Goal: Check status: Check status

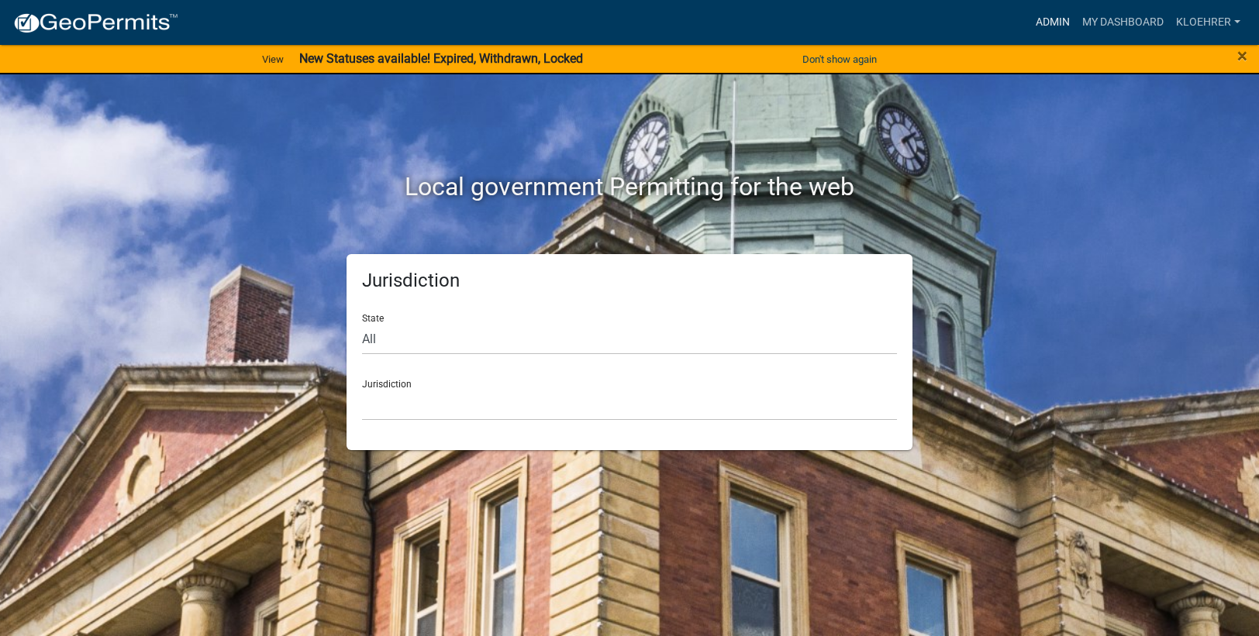
click at [1057, 26] on link "Admin" at bounding box center [1052, 22] width 47 height 29
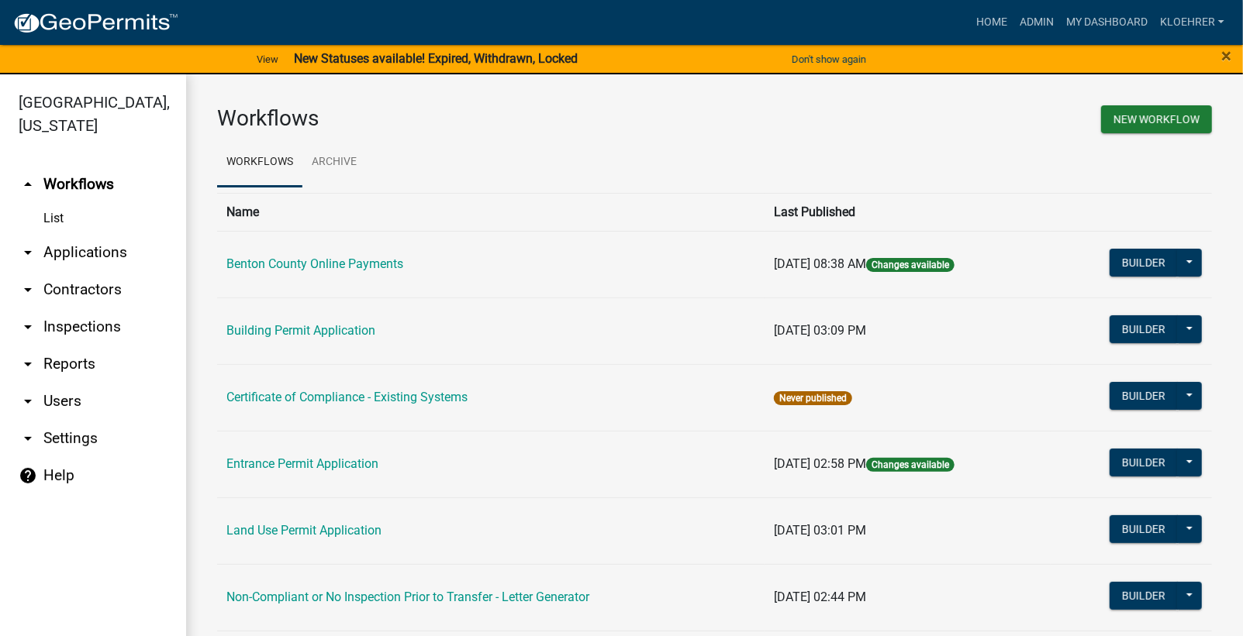
click at [79, 362] on link "arrow_drop_down Reports" at bounding box center [93, 364] width 186 height 37
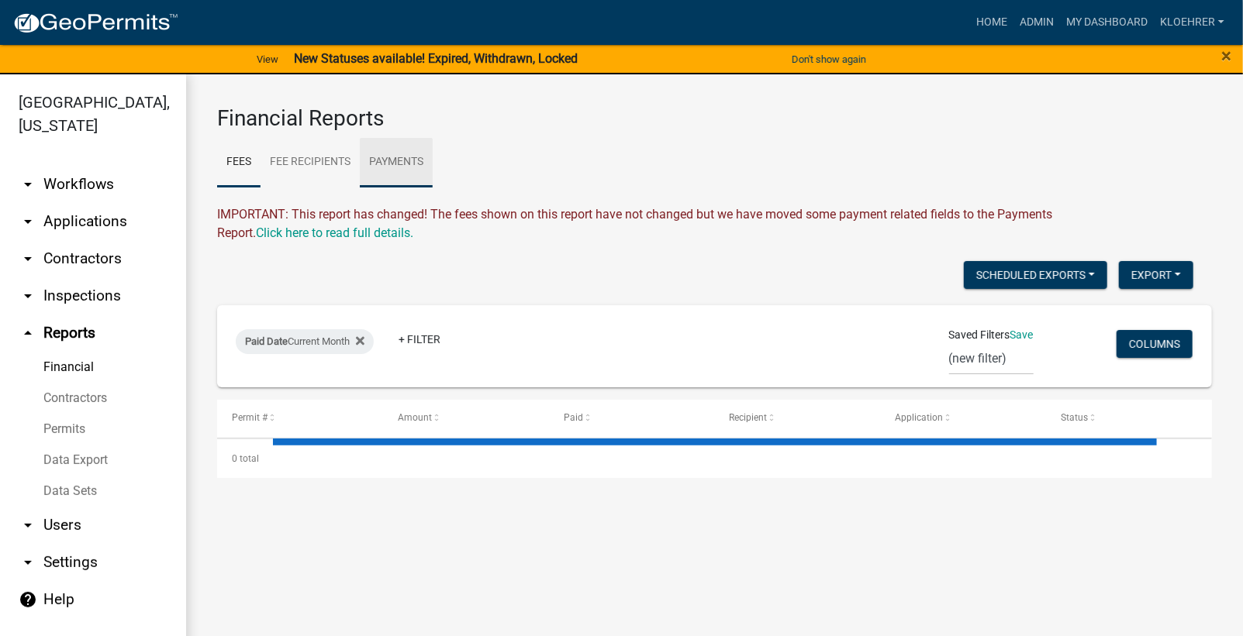
click at [402, 158] on link "Payments" at bounding box center [396, 163] width 73 height 50
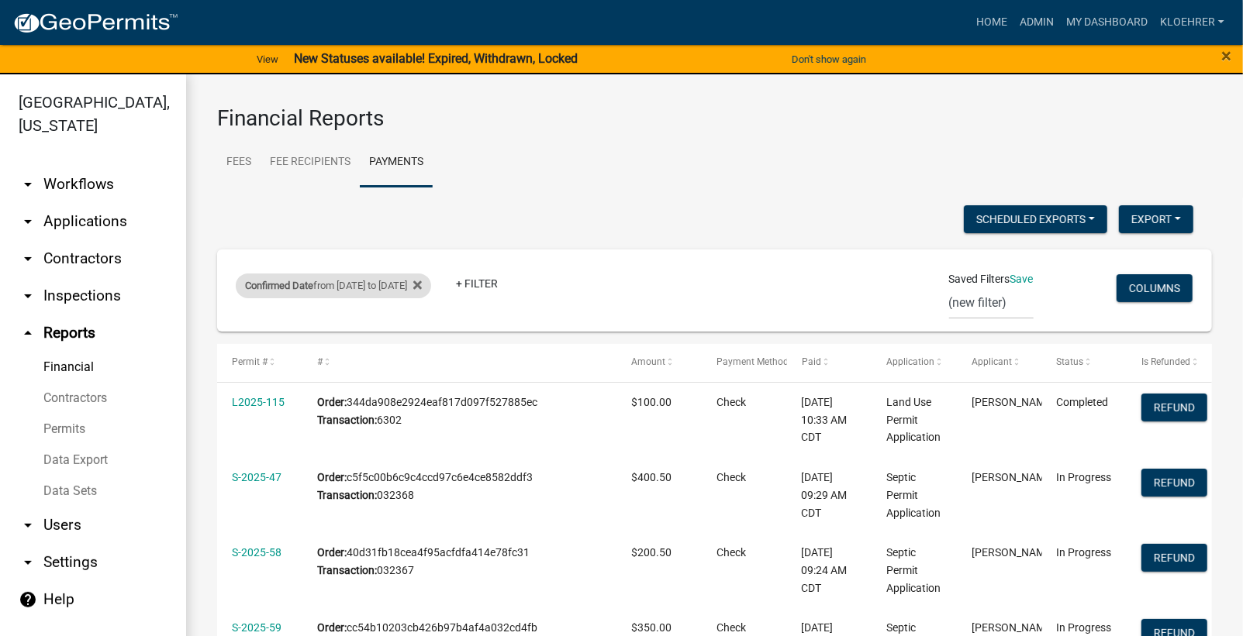
click at [374, 284] on div "Confirmed Date from [DATE] to [DATE]" at bounding box center [333, 286] width 195 height 25
select select "custom"
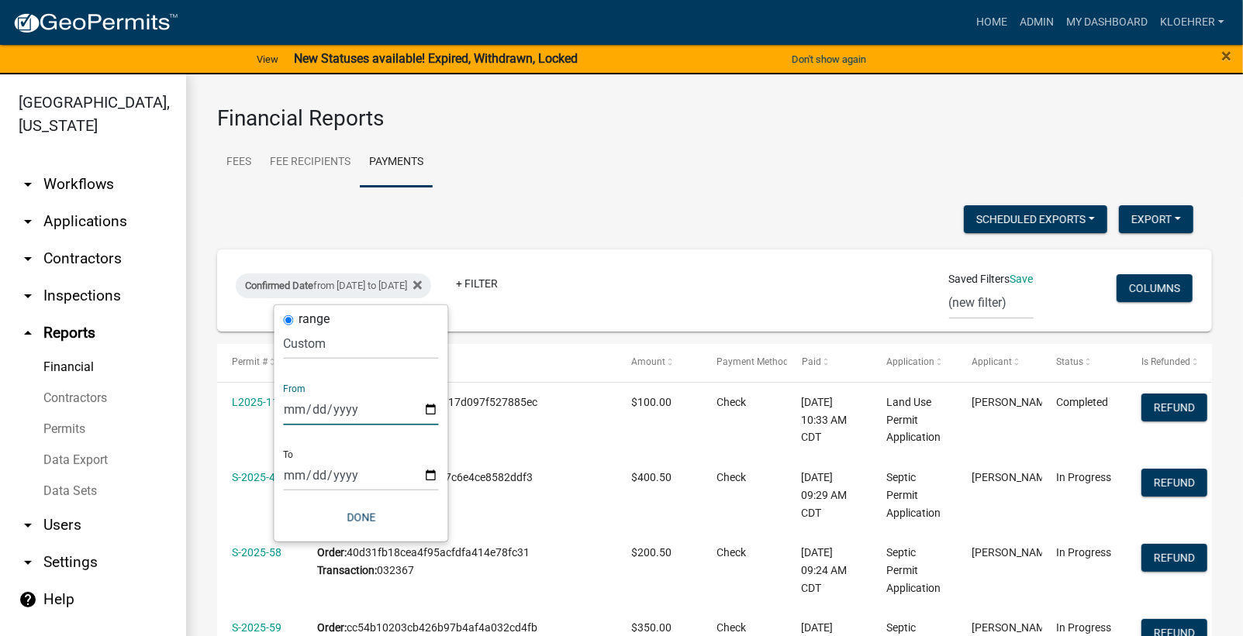
click at [309, 404] on input "[DATE]" at bounding box center [361, 410] width 155 height 32
type input "[DATE]"
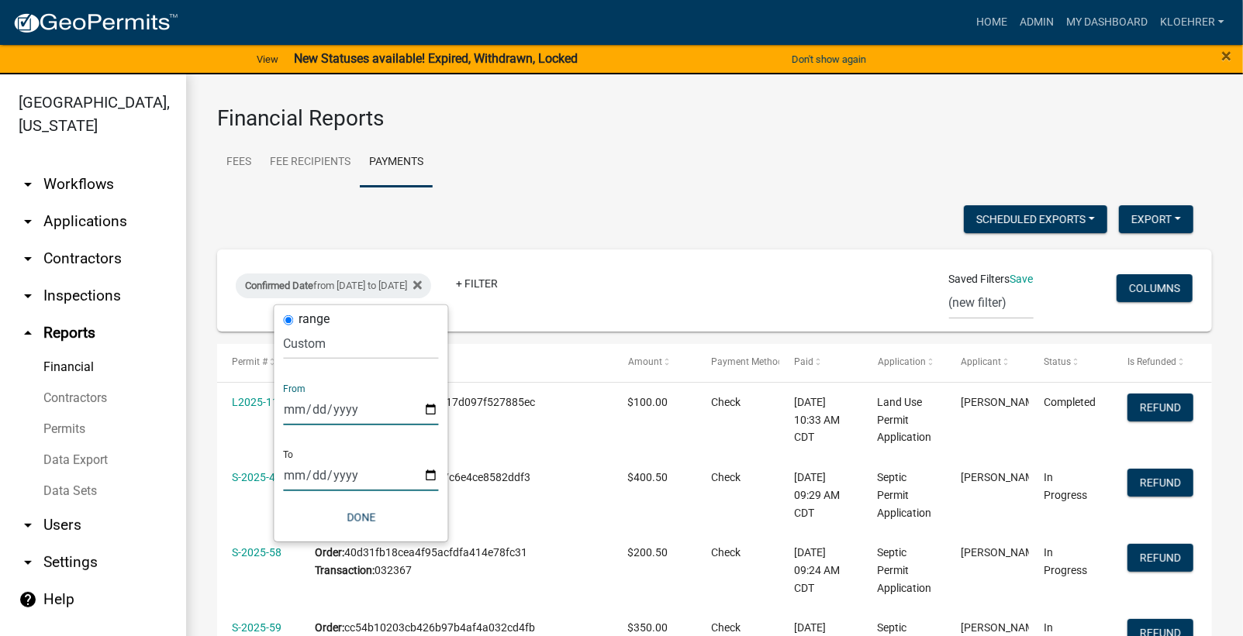
click at [305, 474] on input "[DATE]" at bounding box center [361, 476] width 155 height 32
type input "[DATE]"
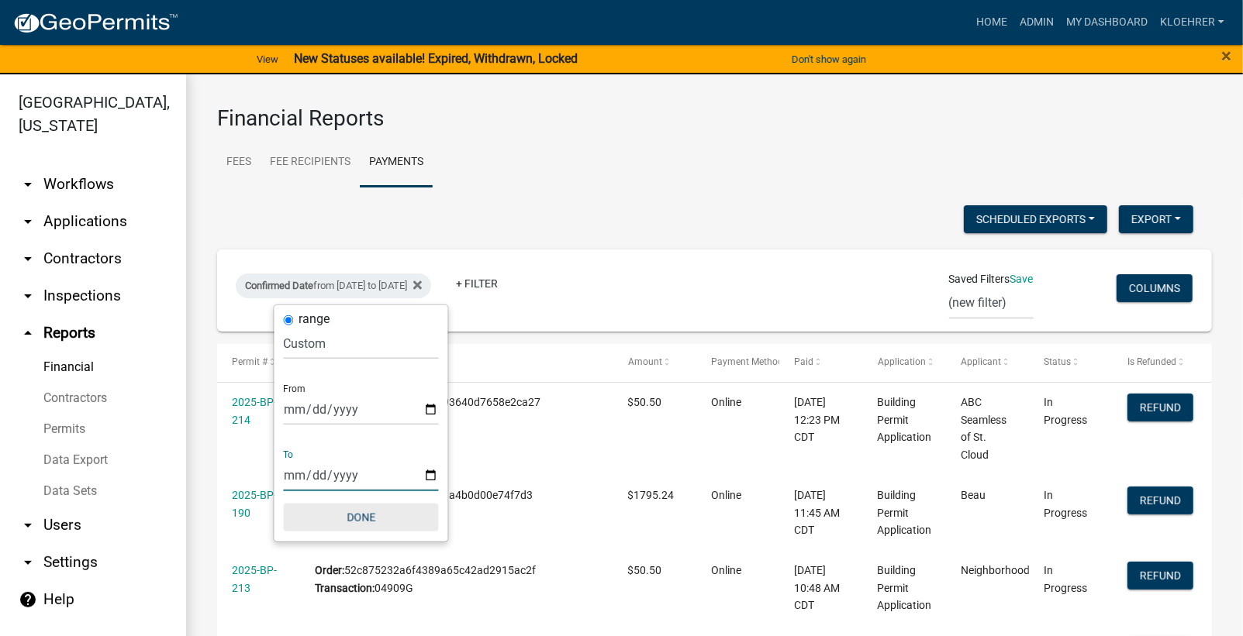
click at [361, 513] on button "Done" at bounding box center [361, 518] width 155 height 28
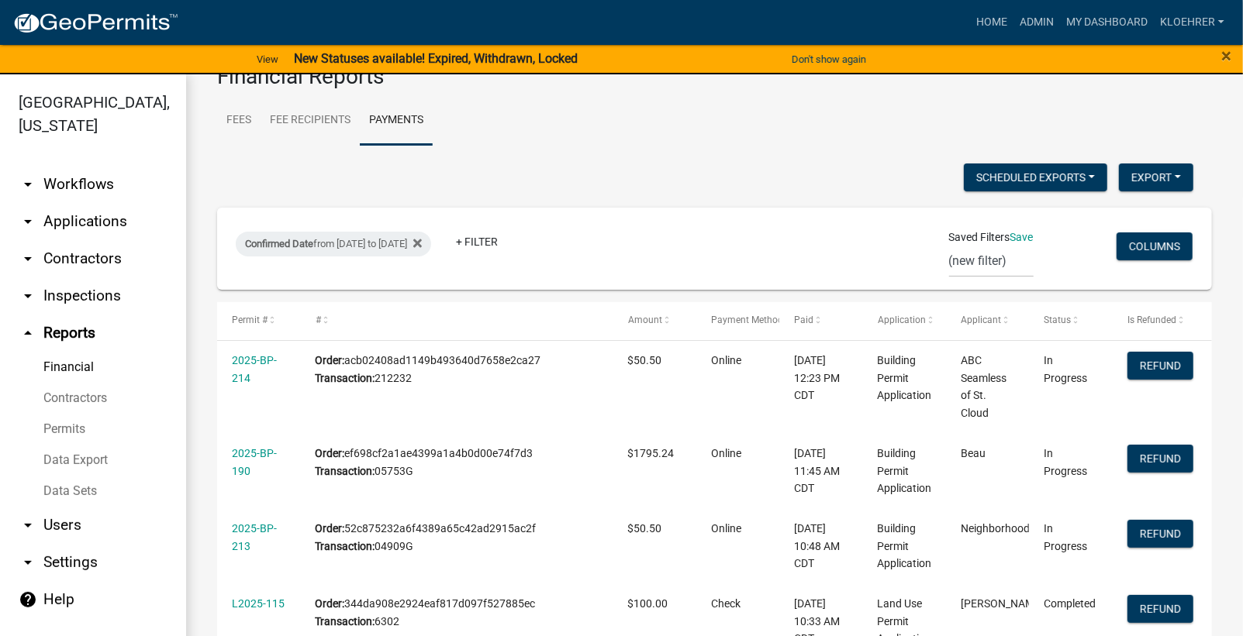
scroll to position [22, 0]
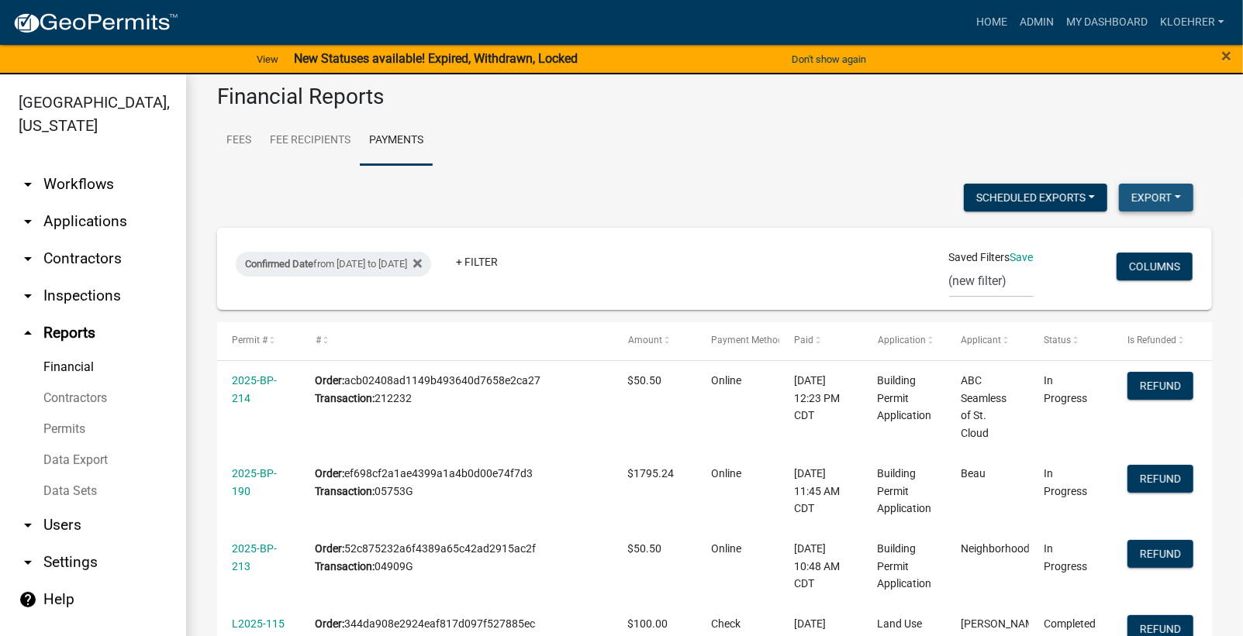
click at [1134, 192] on button "Export" at bounding box center [1156, 198] width 74 height 28
click at [1090, 234] on button "Excel Format (.xlsx)" at bounding box center [1119, 237] width 145 height 37
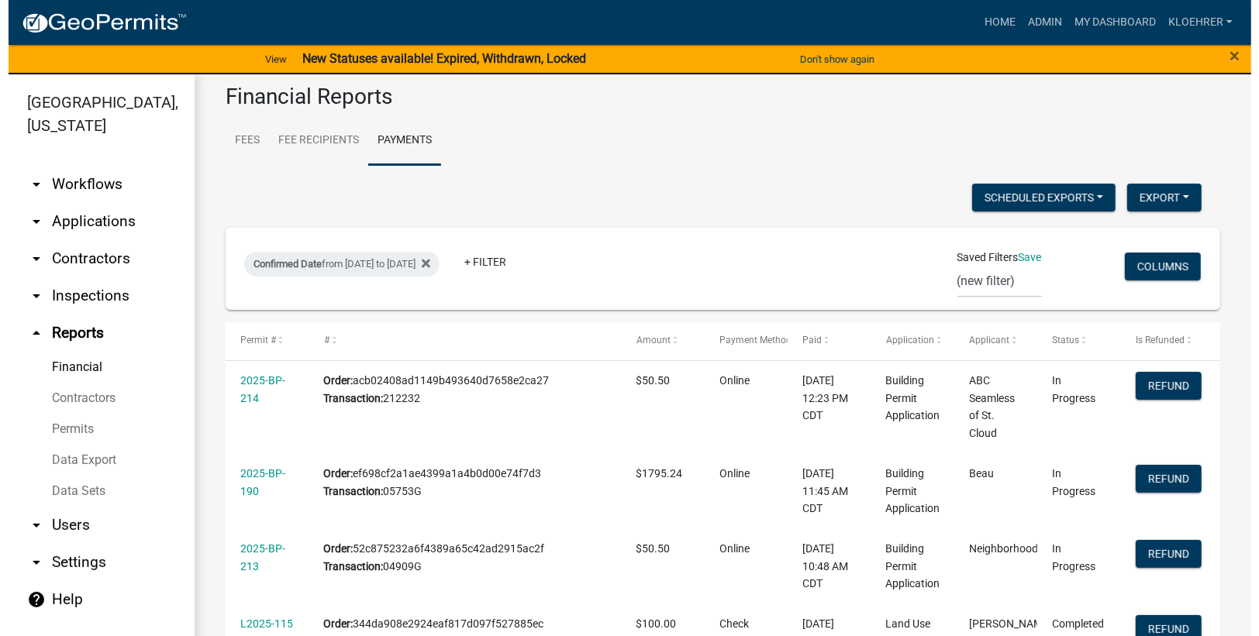
scroll to position [572, 0]
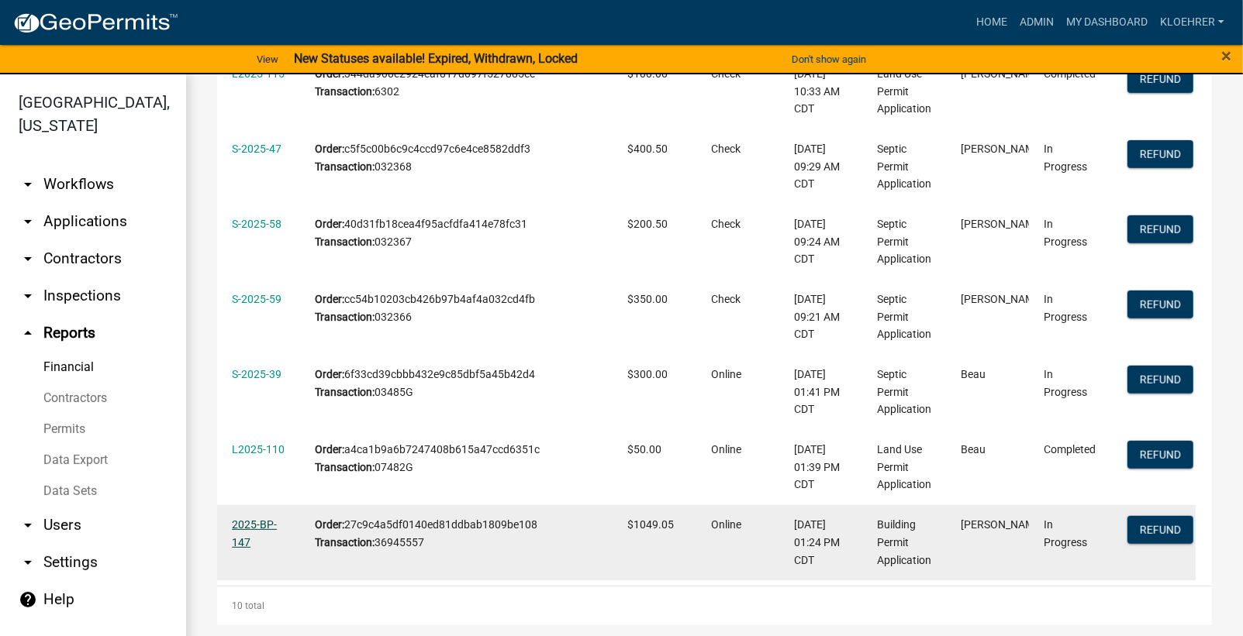
click at [252, 519] on link "2025-BP-147" at bounding box center [254, 534] width 45 height 30
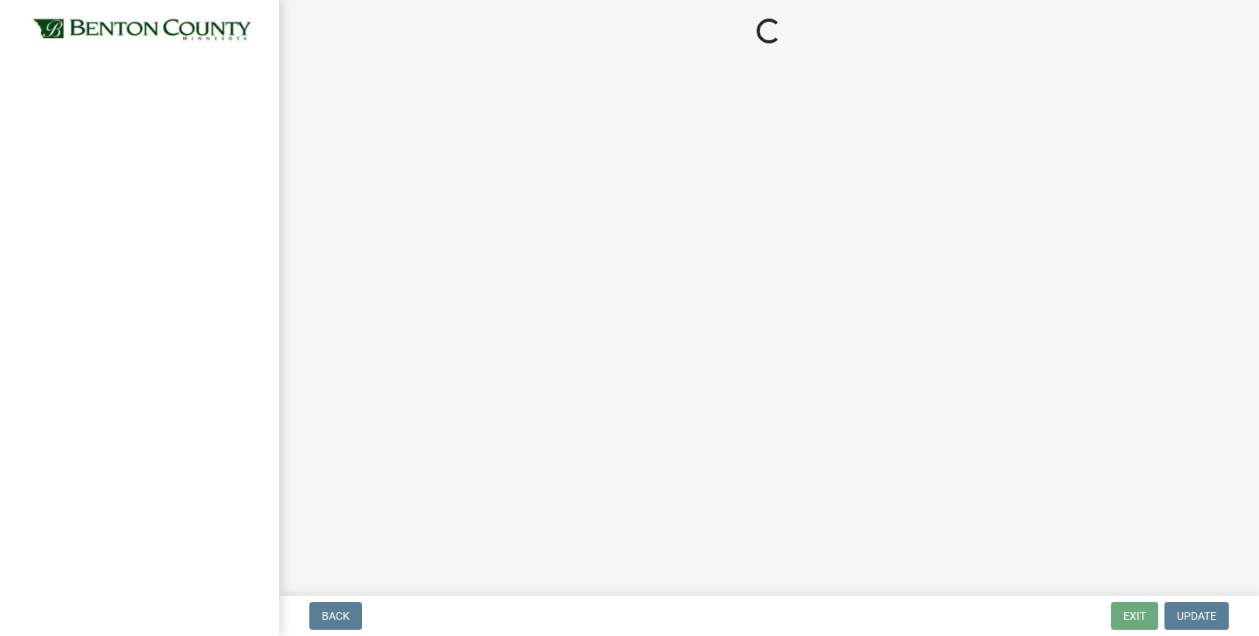
select select "17bfa135-5610-45df-8ce7-87530b7d86d4"
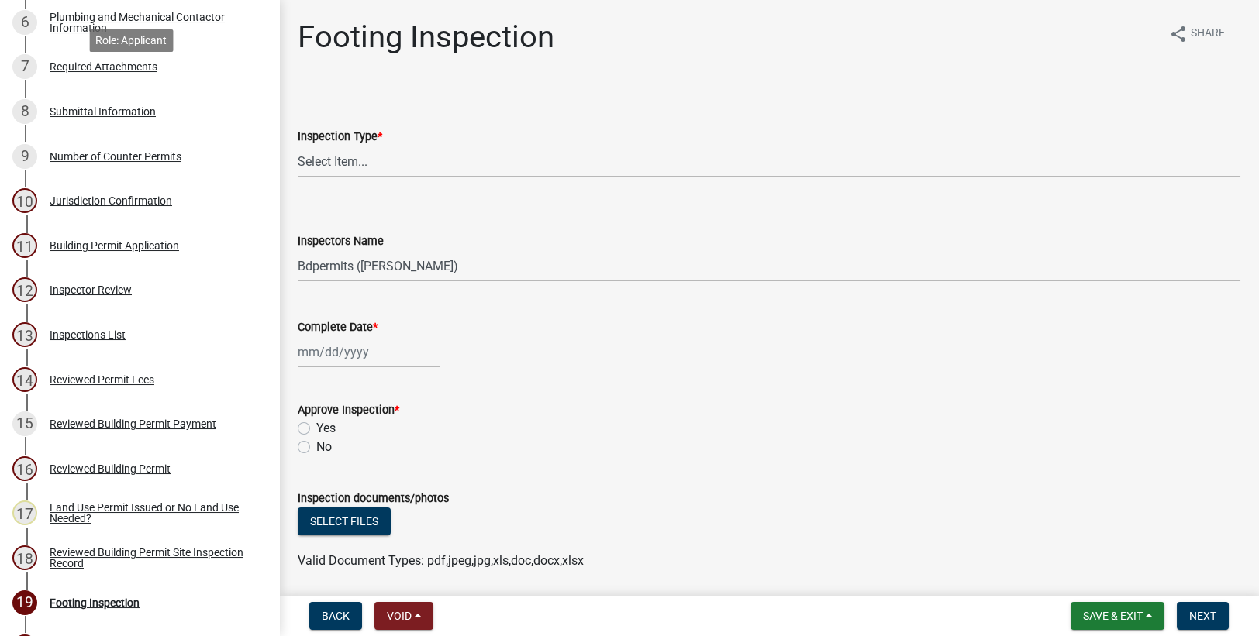
scroll to position [415, 0]
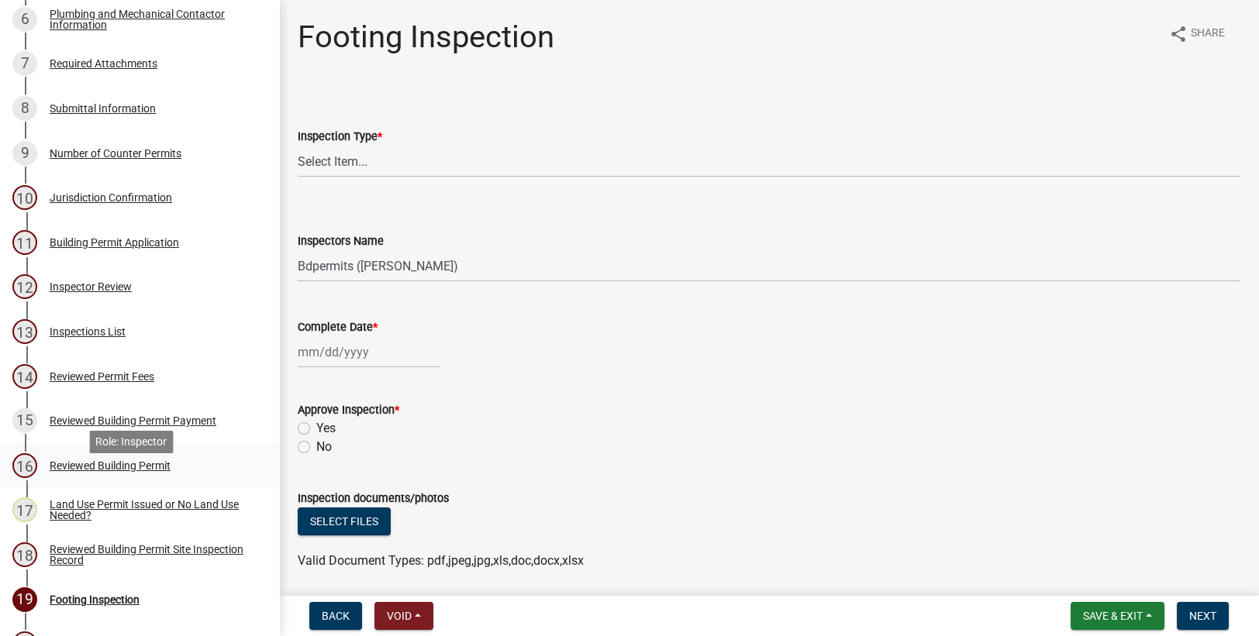
click at [143, 471] on div "Reviewed Building Permit" at bounding box center [110, 465] width 121 height 11
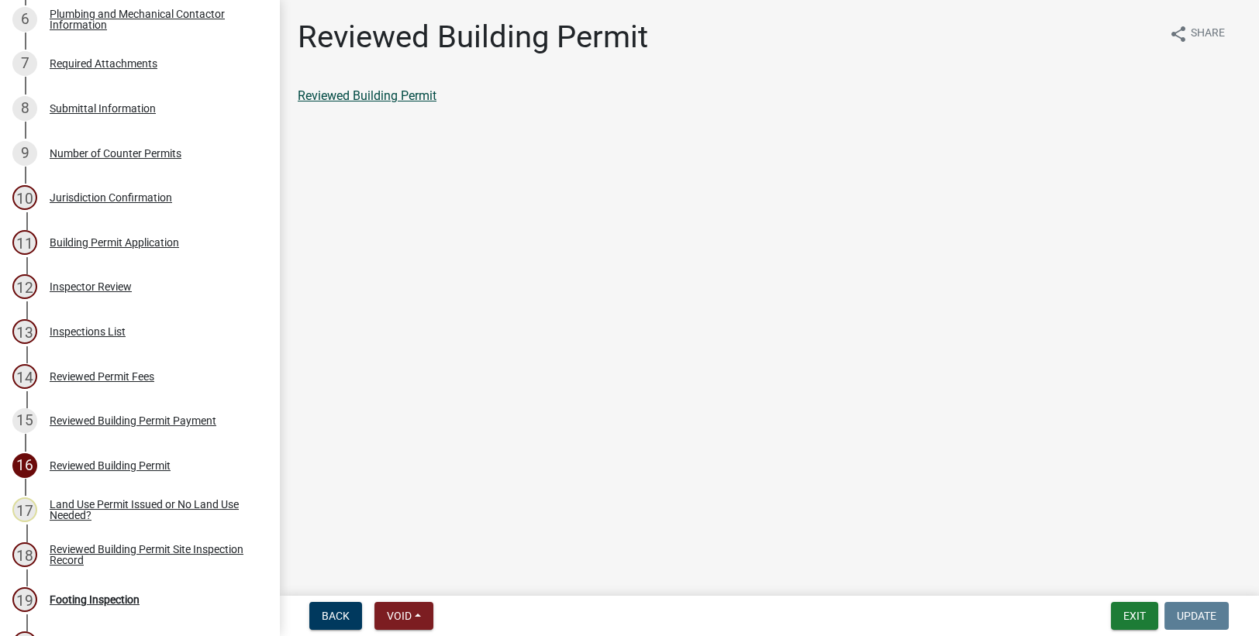
click at [386, 98] on link "Reviewed Building Permit" at bounding box center [367, 95] width 139 height 15
click at [81, 292] on div "Inspector Review" at bounding box center [91, 286] width 82 height 11
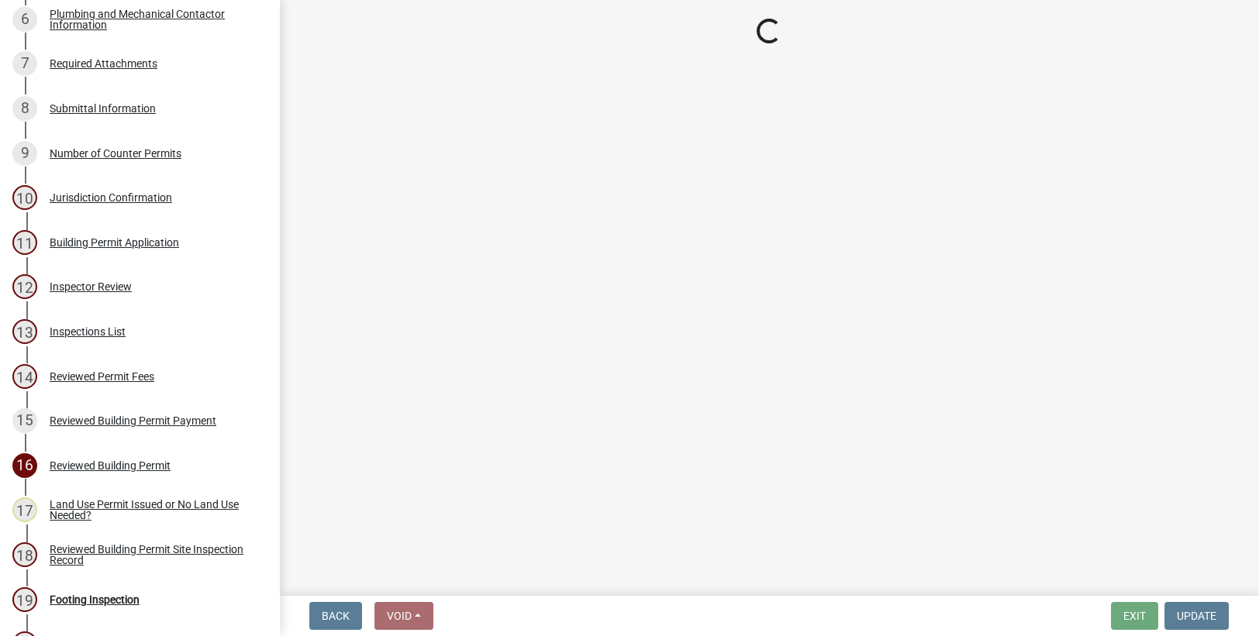
select select "94a12757-2a59-4079-8756-dca9431867ef"
select select "6dc0760e-8c08-4580-9fe9-6a7ebc6918b6"
select select "0198996b-7c5b-4e1d-9fce-5545e98e8655"
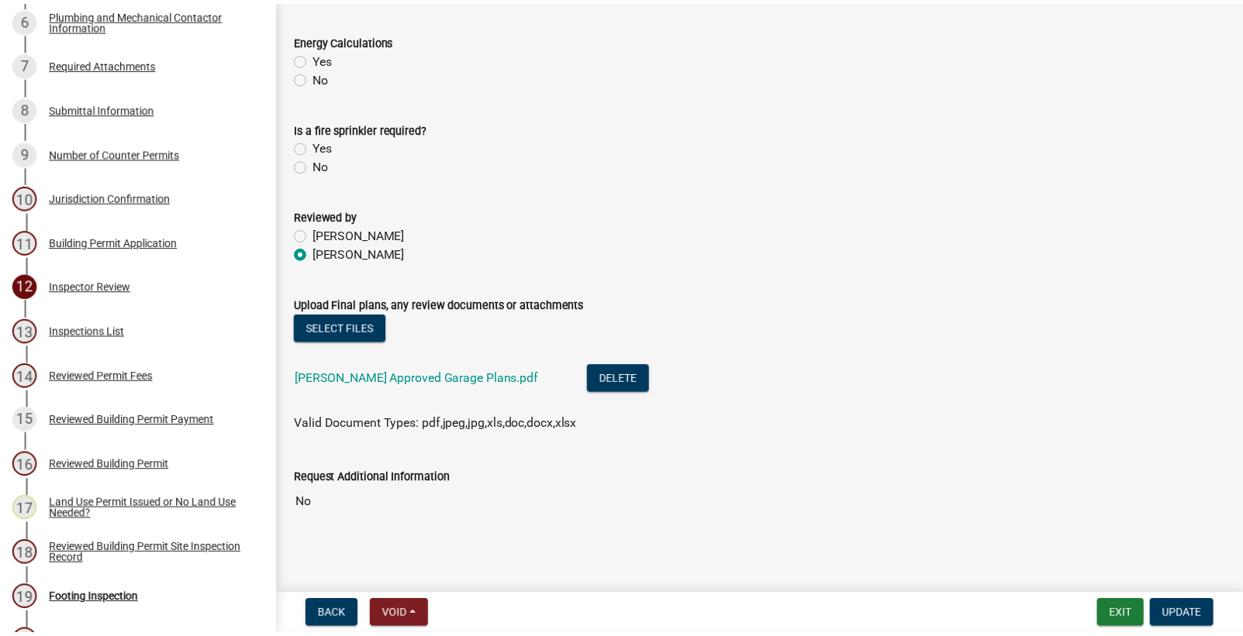
scroll to position [769, 0]
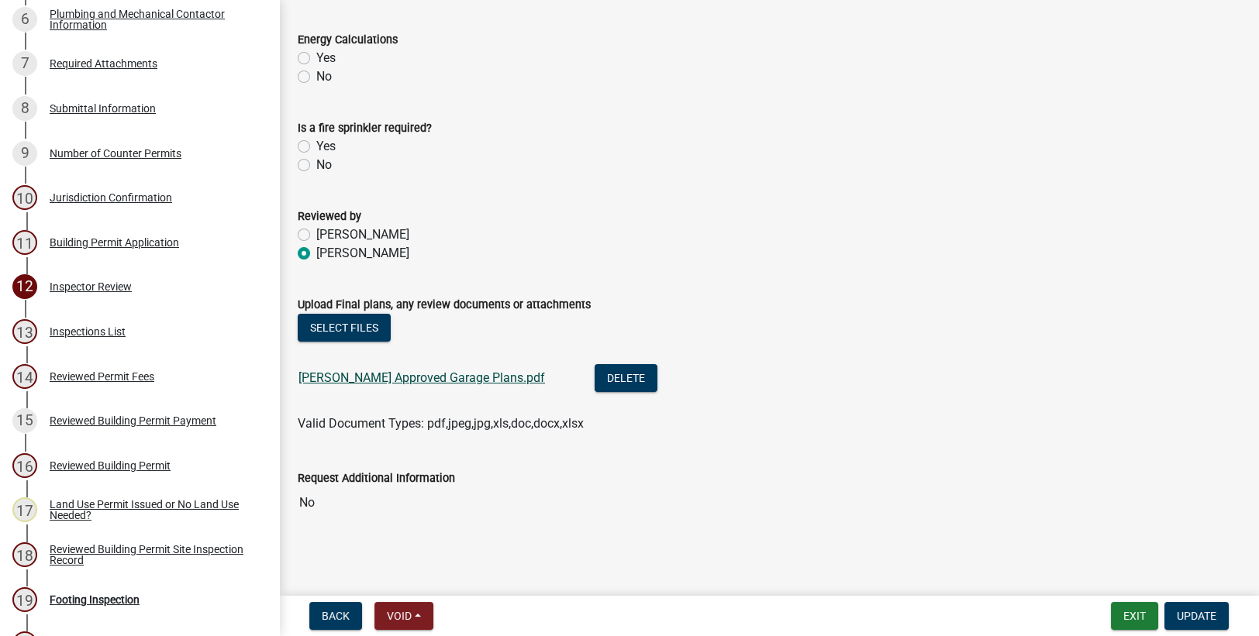
click at [439, 372] on link "[PERSON_NAME] Approved Garage Plans.pdf" at bounding box center [421, 378] width 246 height 15
click at [1132, 619] on button "Exit" at bounding box center [1134, 616] width 47 height 28
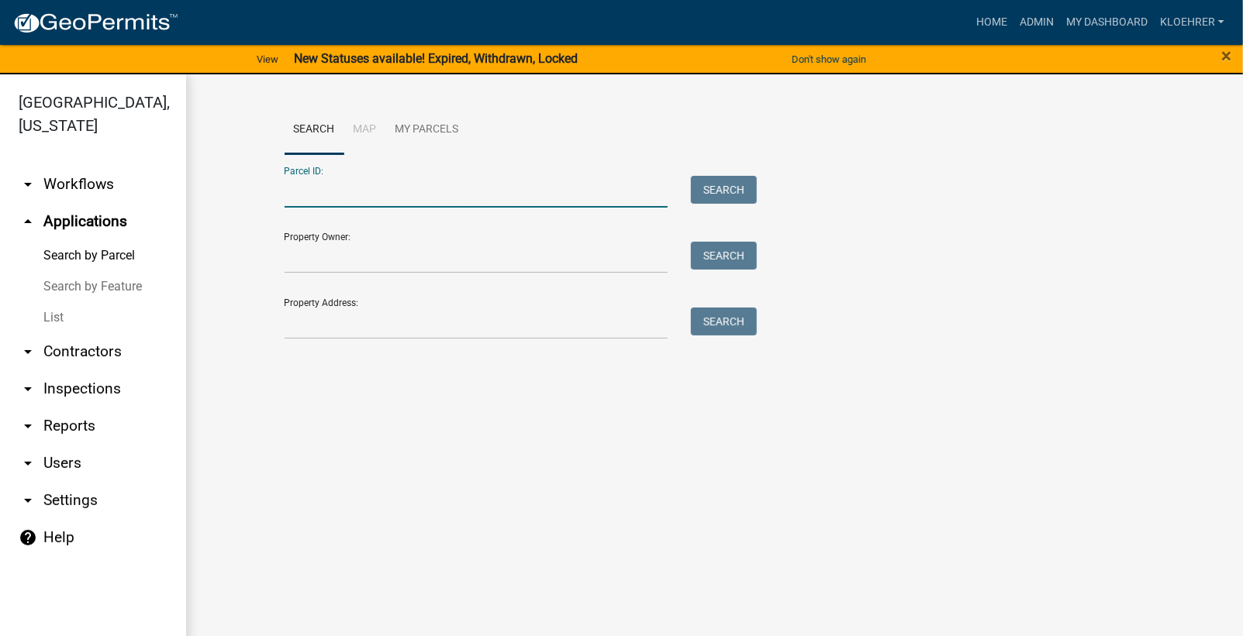
click at [488, 199] on input "Parcel ID:" at bounding box center [476, 192] width 384 height 32
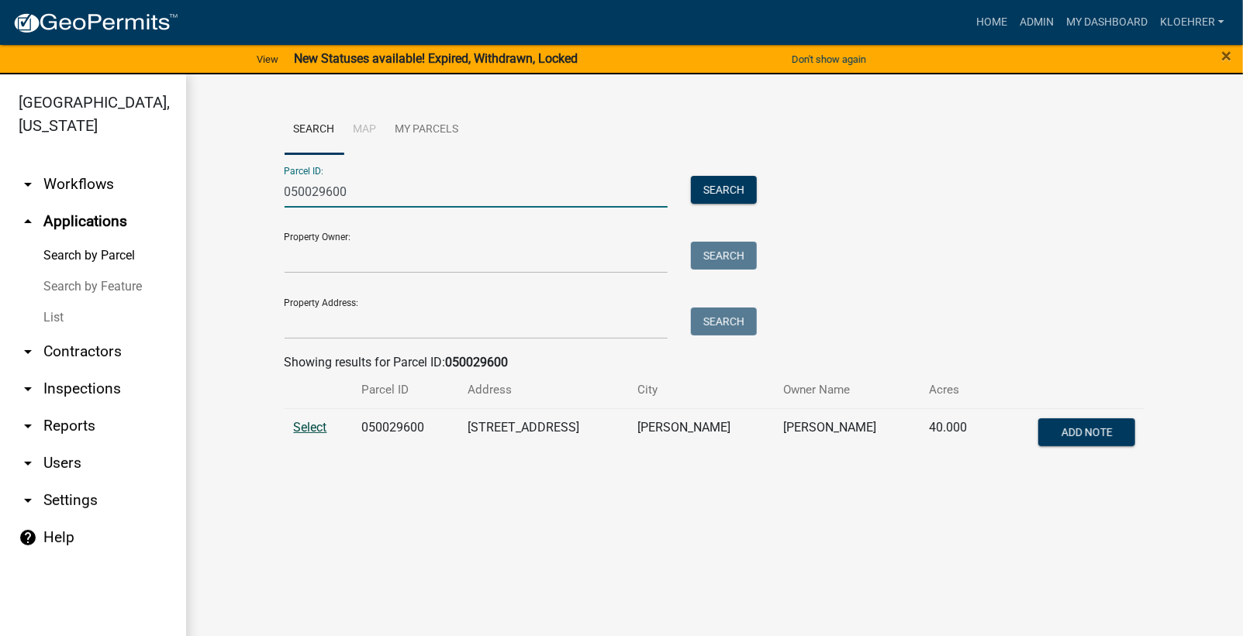
type input "050029600"
click at [319, 424] on span "Select" at bounding box center [310, 427] width 33 height 15
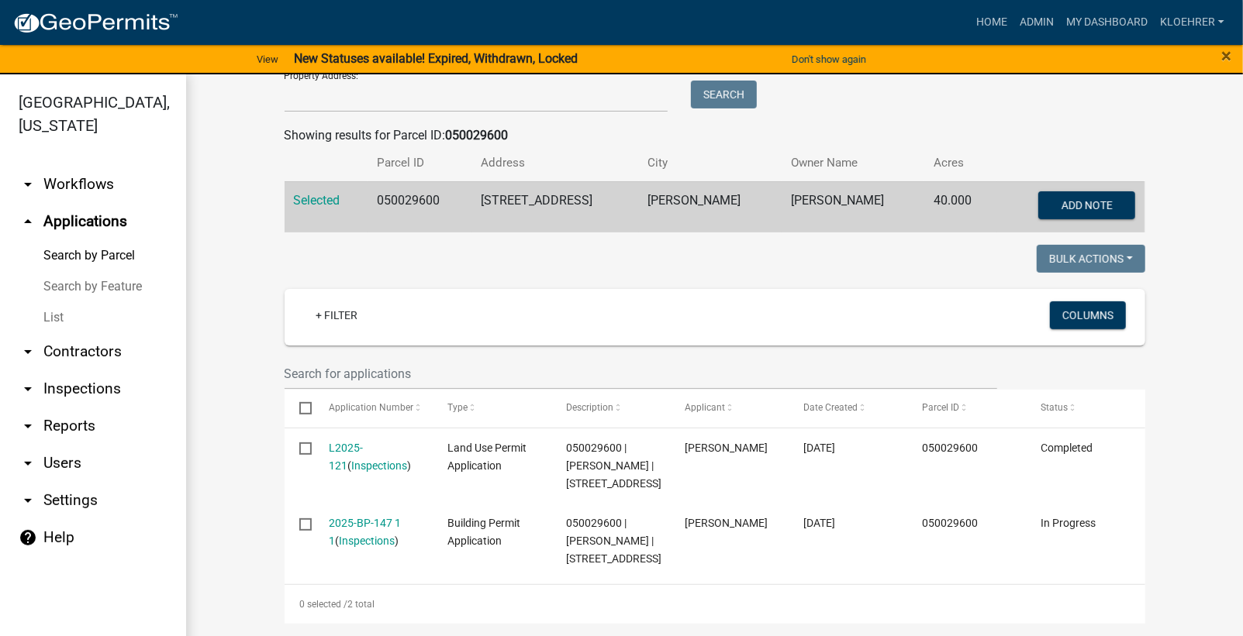
scroll to position [296, 0]
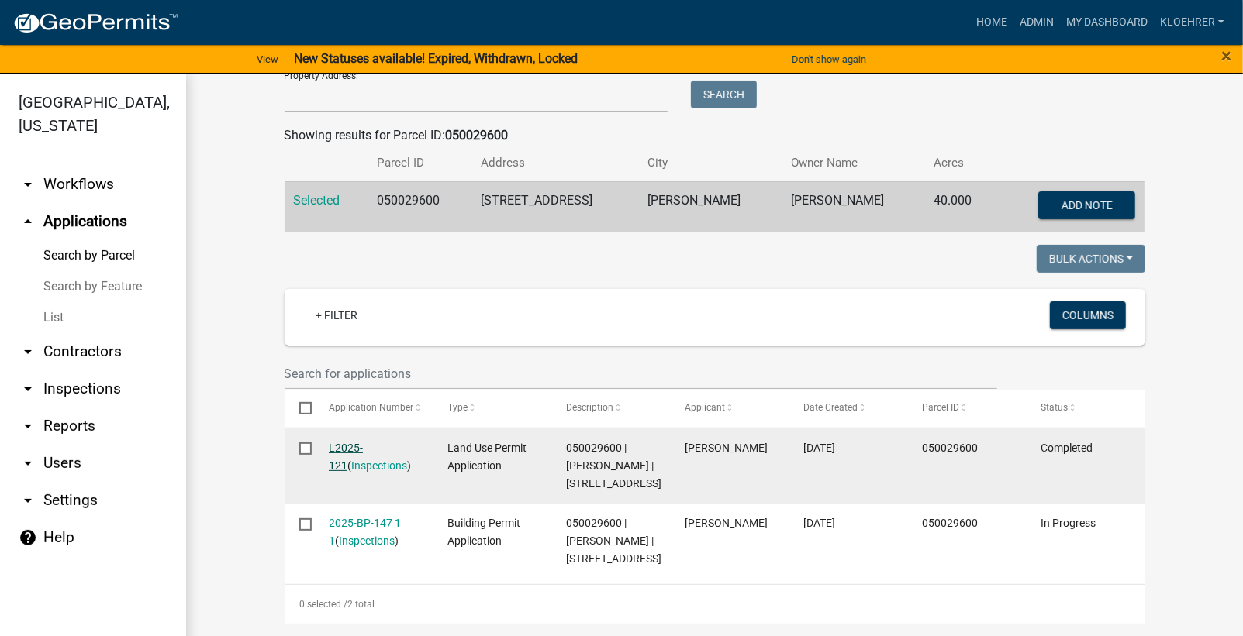
click at [334, 442] on link "L2025-121" at bounding box center [346, 457] width 34 height 30
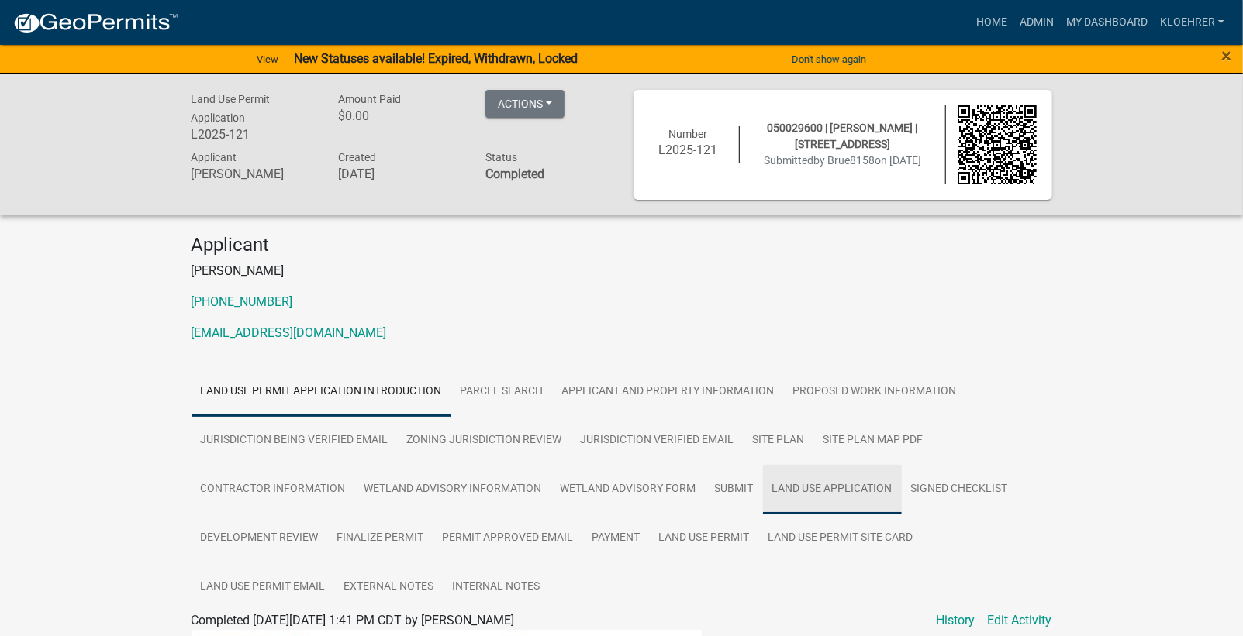
click at [813, 488] on link "Land Use Application" at bounding box center [832, 490] width 139 height 50
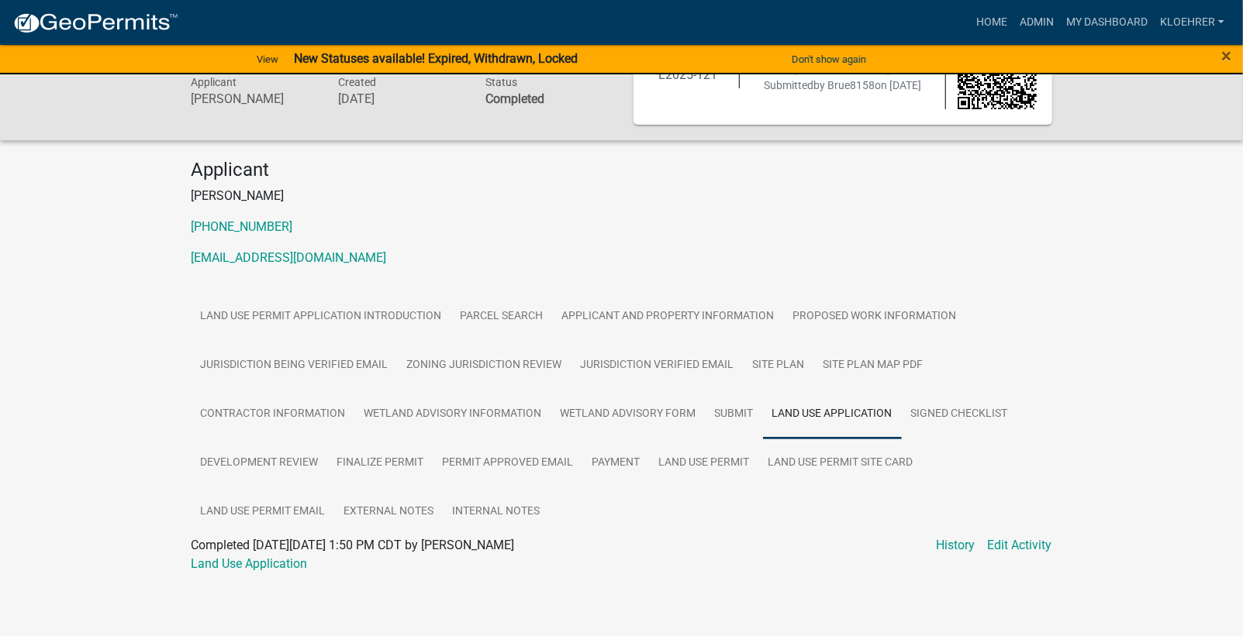
scroll to position [76, 0]
click at [282, 564] on link "Land Use Application" at bounding box center [249, 563] width 116 height 15
click at [289, 507] on link "Land Use Permit Email" at bounding box center [262, 512] width 143 height 50
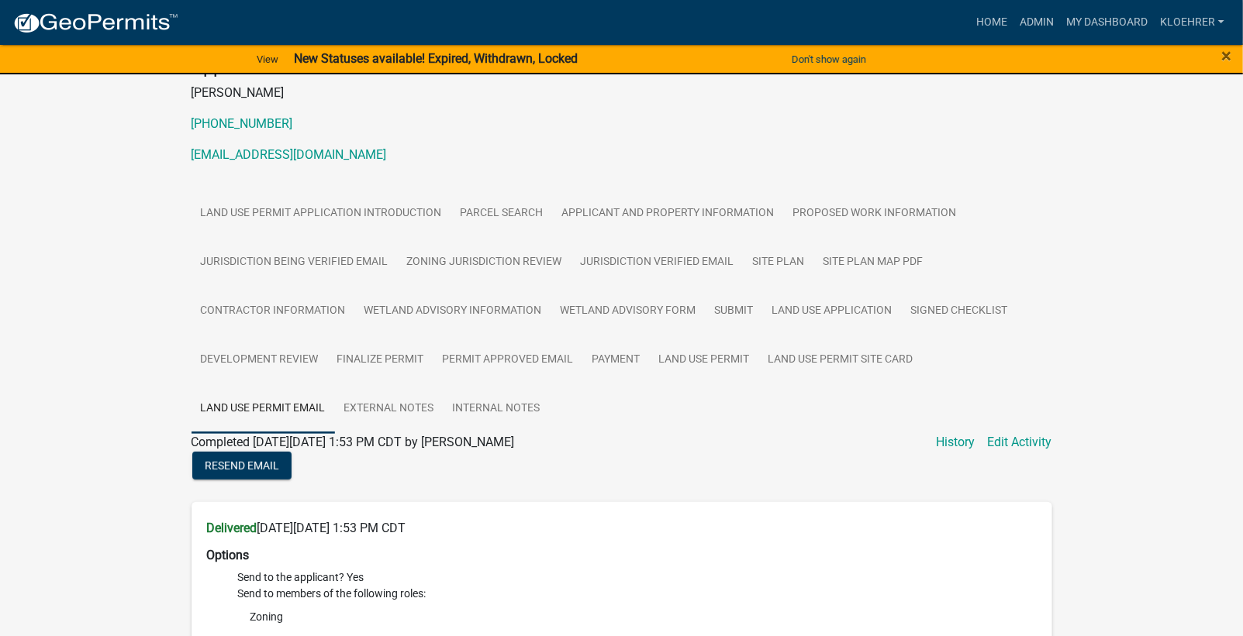
scroll to position [492, 0]
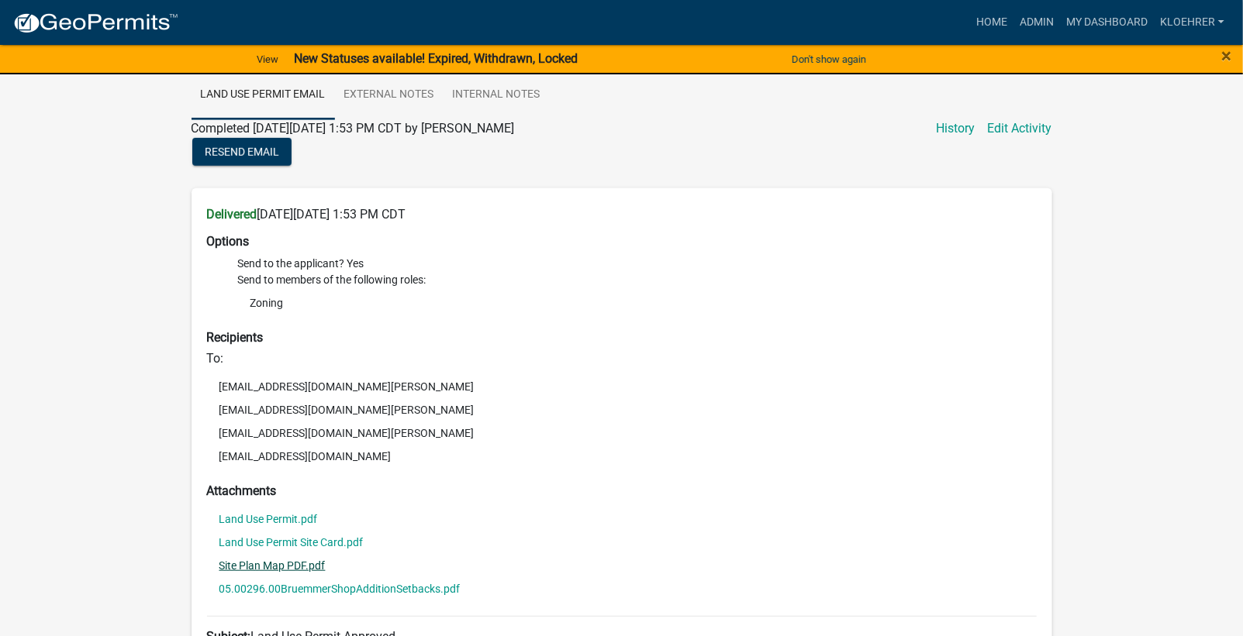
click at [308, 566] on link "Site Plan Map PDF.pdf" at bounding box center [272, 565] width 106 height 11
click at [281, 591] on li "05.00296.00BruemmerShopAdditionSetbacks.pdf" at bounding box center [621, 588] width 829 height 23
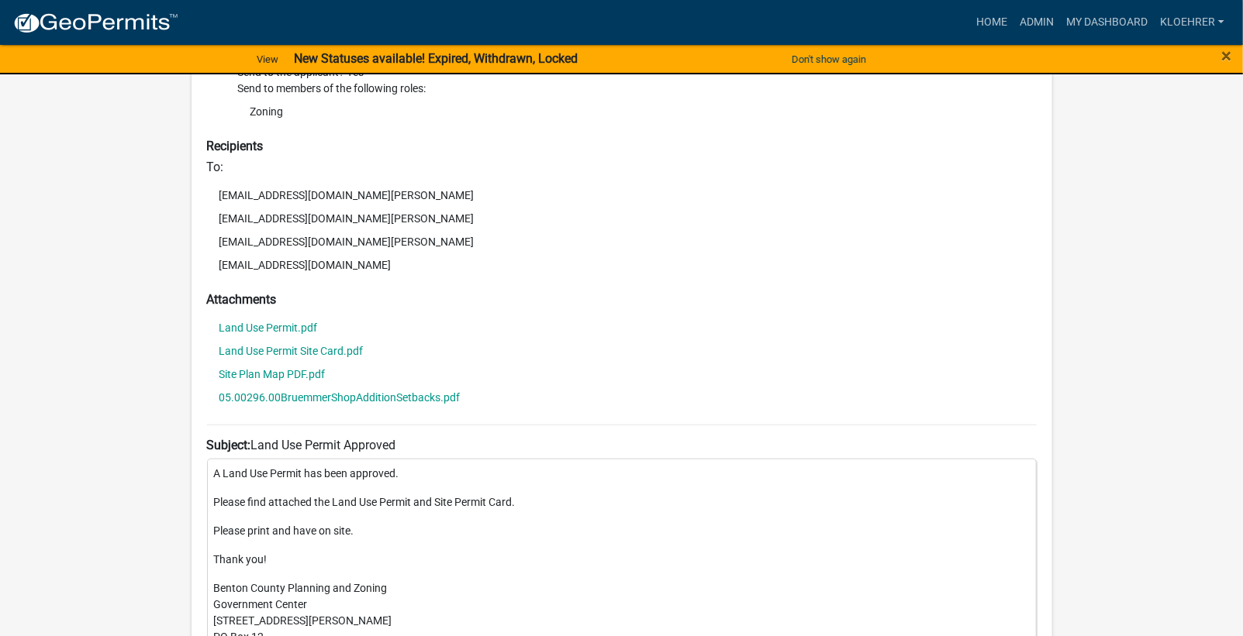
scroll to position [596, 0]
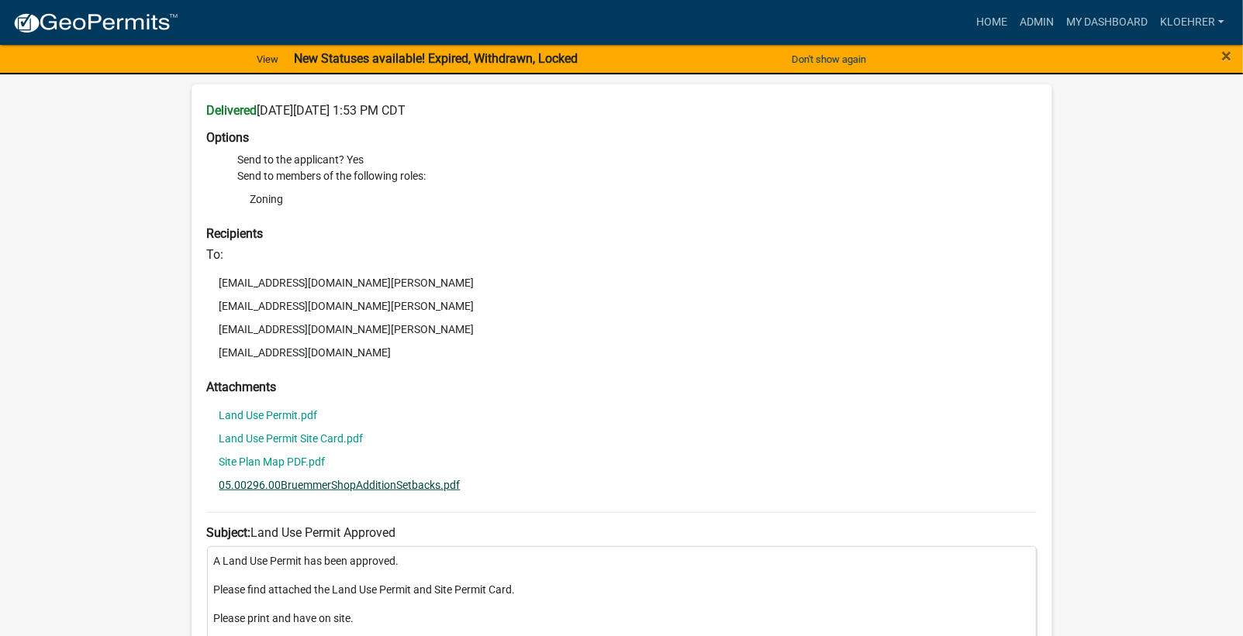
click at [310, 480] on link "05.00296.00BruemmerShopAdditionSetbacks.pdf" at bounding box center [339, 485] width 241 height 11
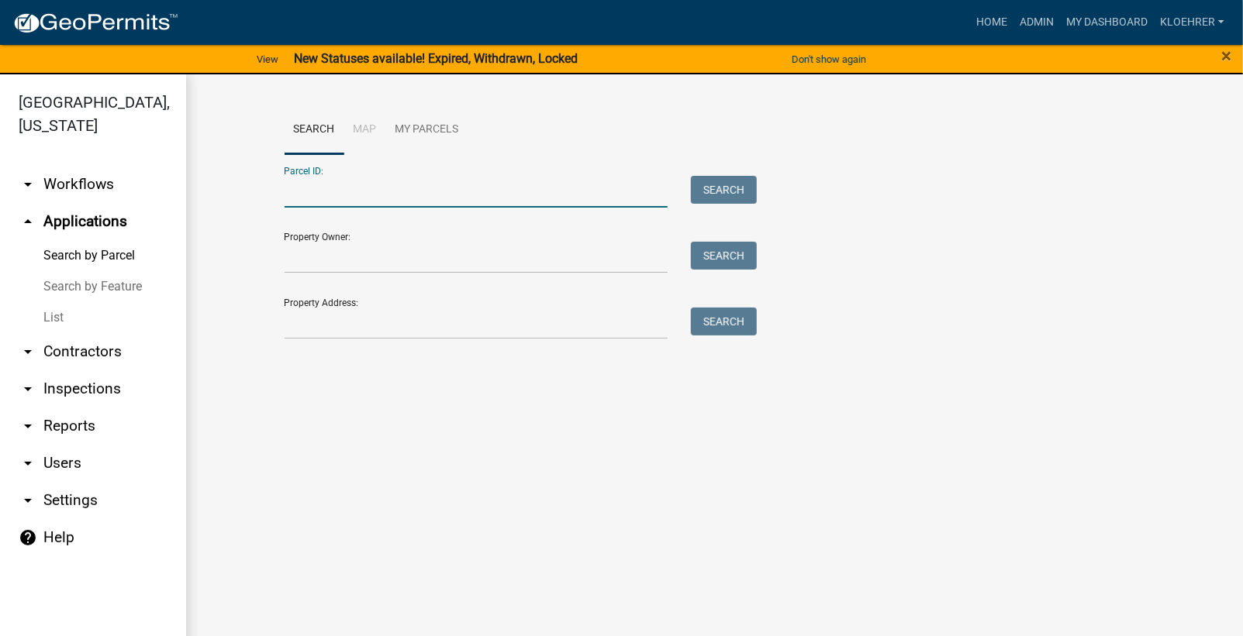
click at [346, 195] on input "Parcel ID:" at bounding box center [476, 192] width 384 height 32
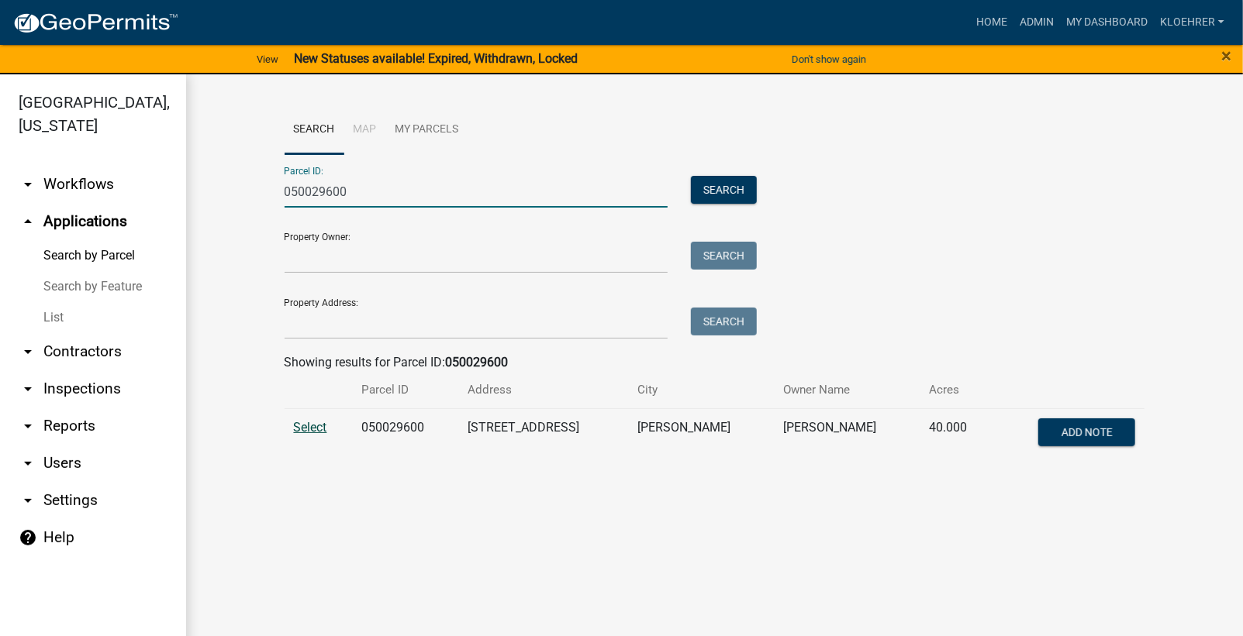
type input "050029600"
click at [319, 424] on span "Select" at bounding box center [310, 427] width 33 height 15
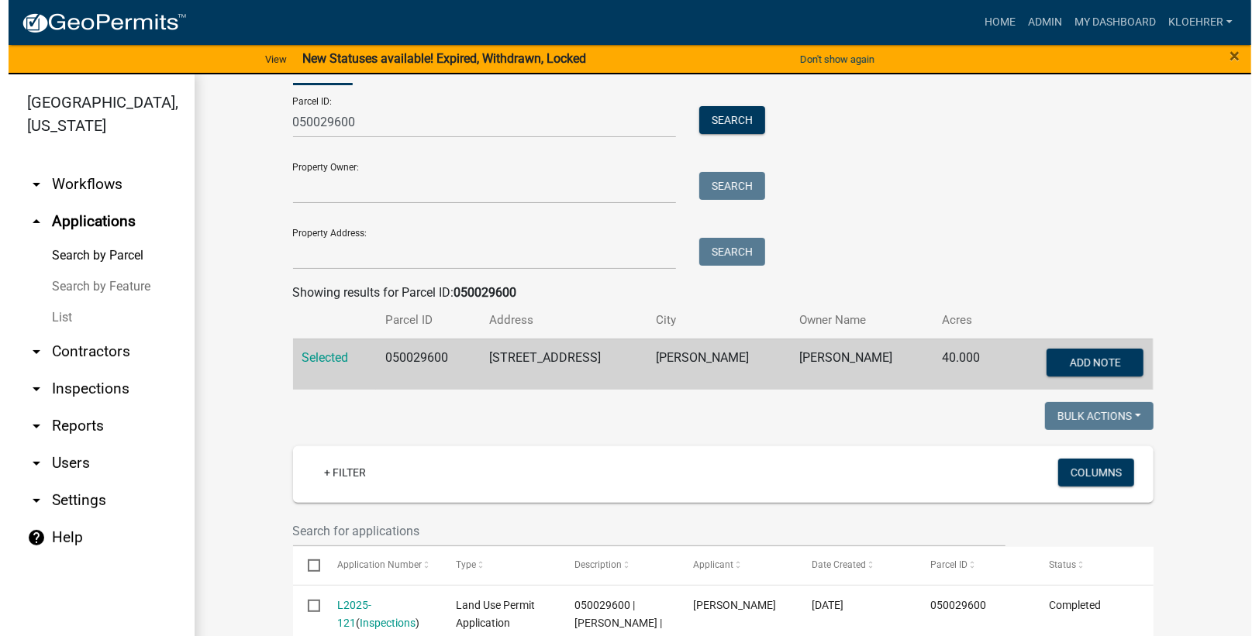
scroll to position [278, 0]
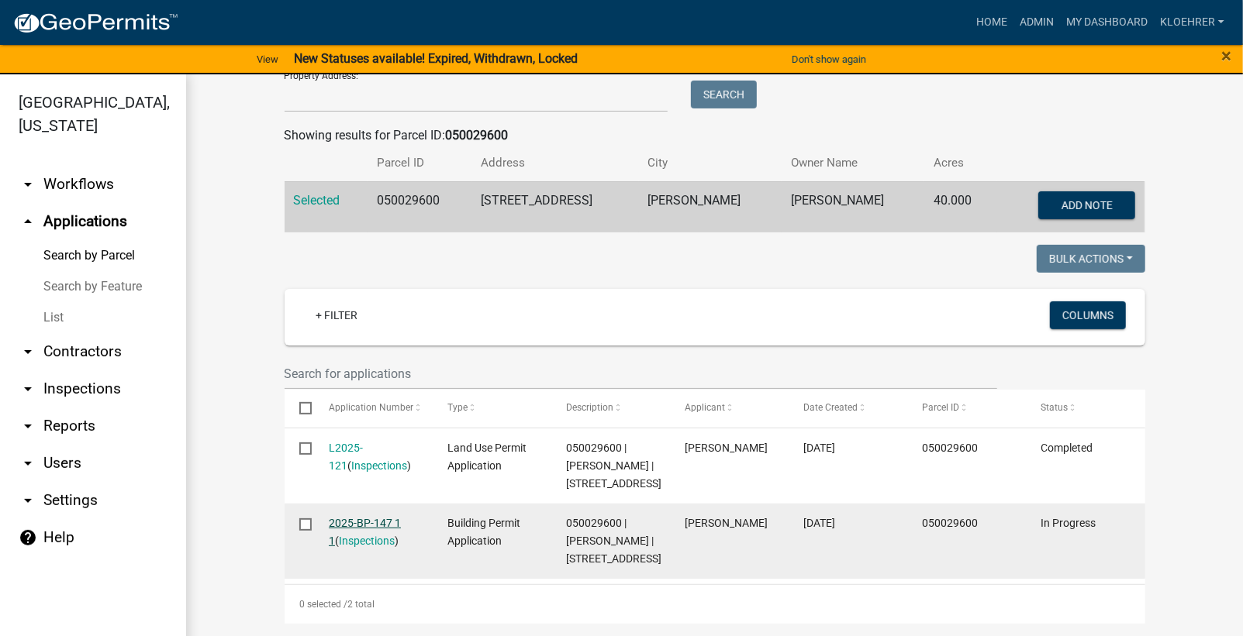
click at [382, 517] on link "2025-BP-147 1 1" at bounding box center [365, 532] width 72 height 30
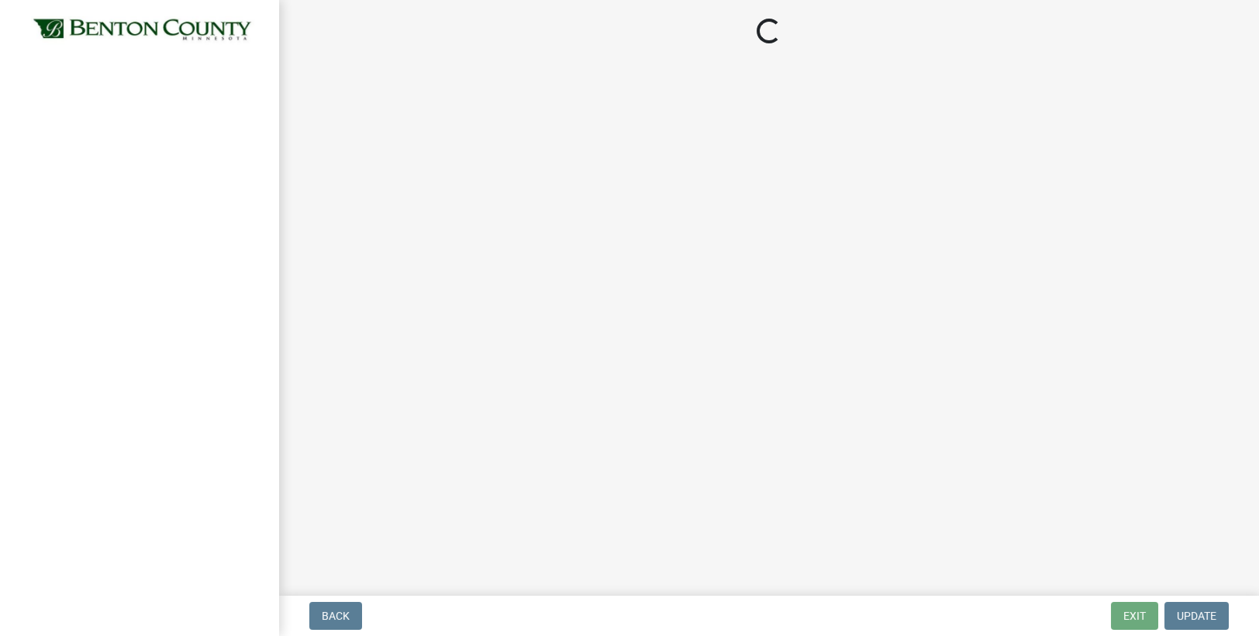
select select "17bfa135-5610-45df-8ce7-87530b7d86d4"
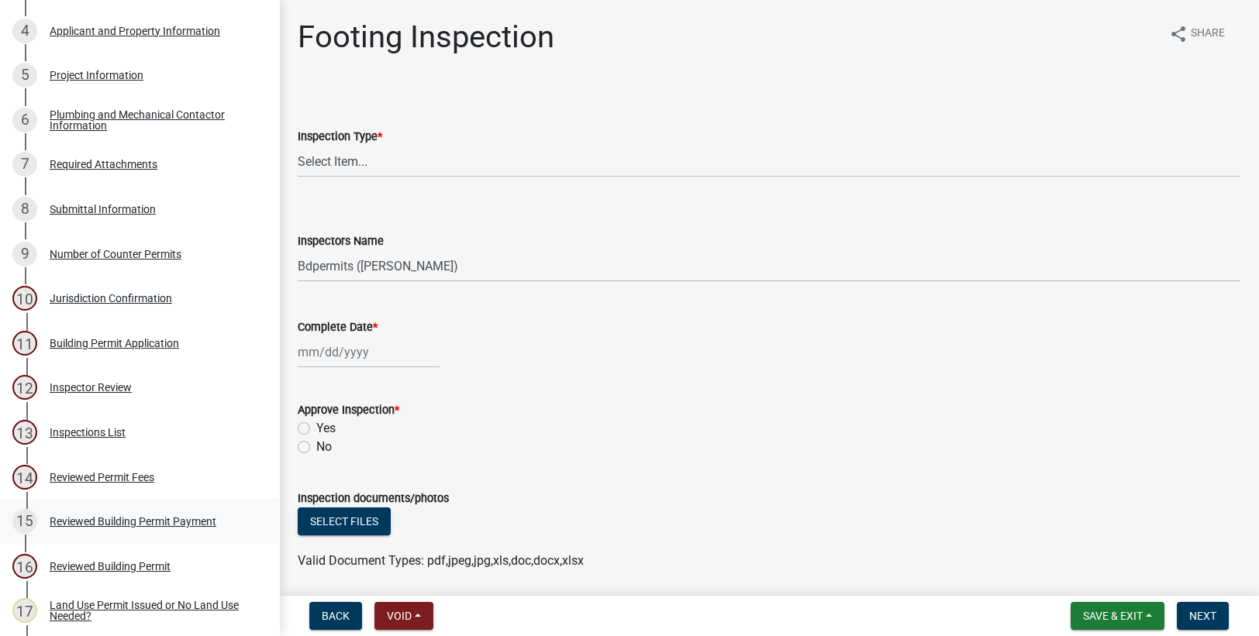
scroll to position [415, 0]
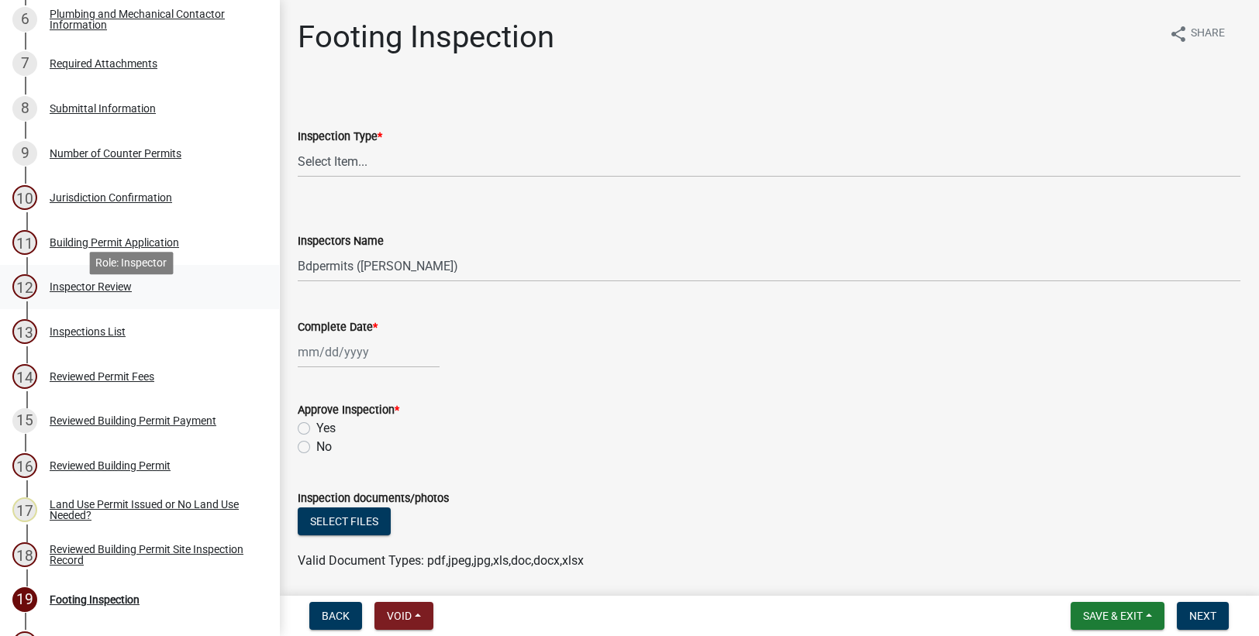
click at [61, 292] on div "Inspector Review" at bounding box center [91, 286] width 82 height 11
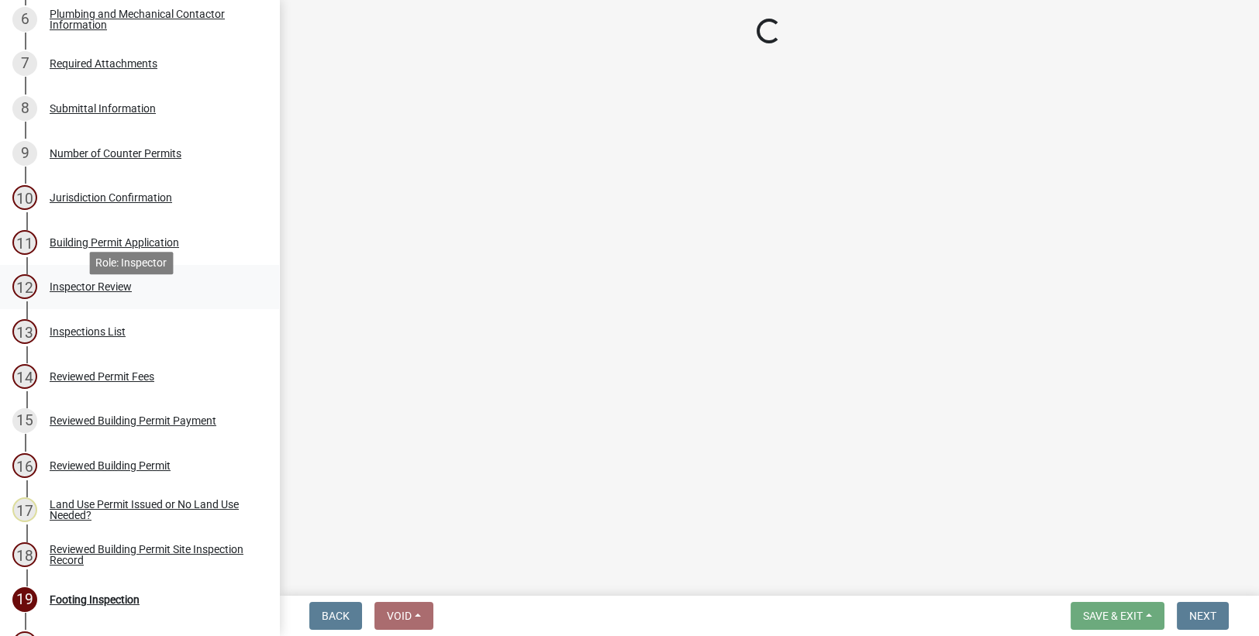
select select "94a12757-2a59-4079-8756-dca9431867ef"
select select "6dc0760e-8c08-4580-9fe9-6a7ebc6918b6"
select select "0198996b-7c5b-4e1d-9fce-5545e98e8655"
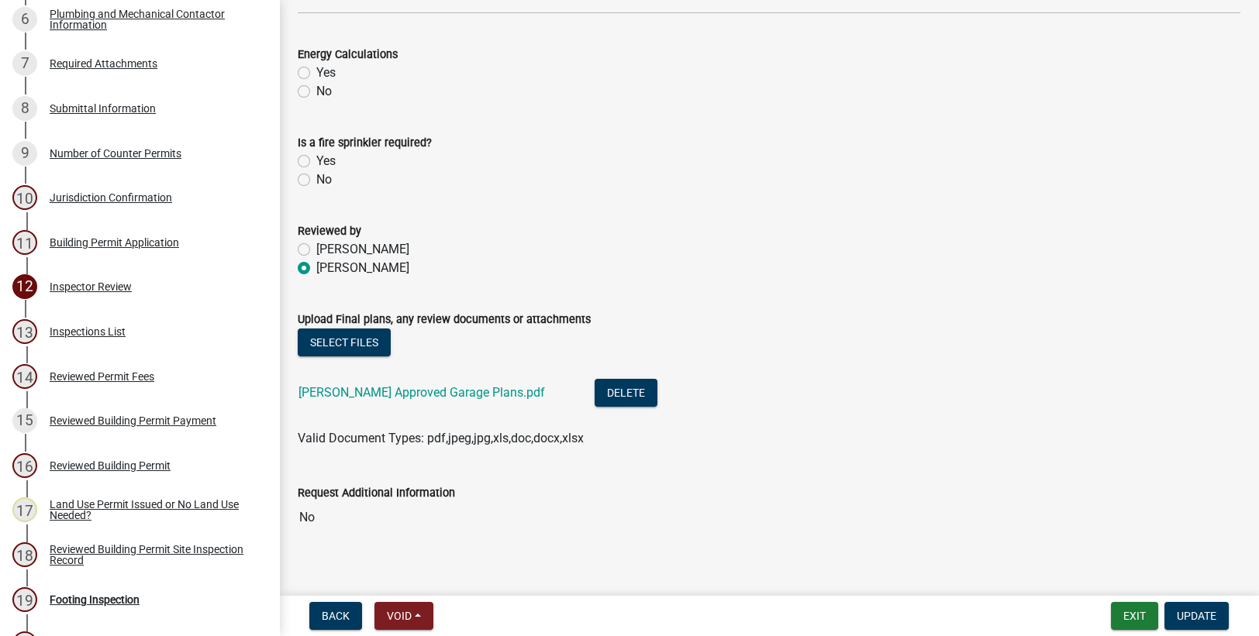
scroll to position [769, 0]
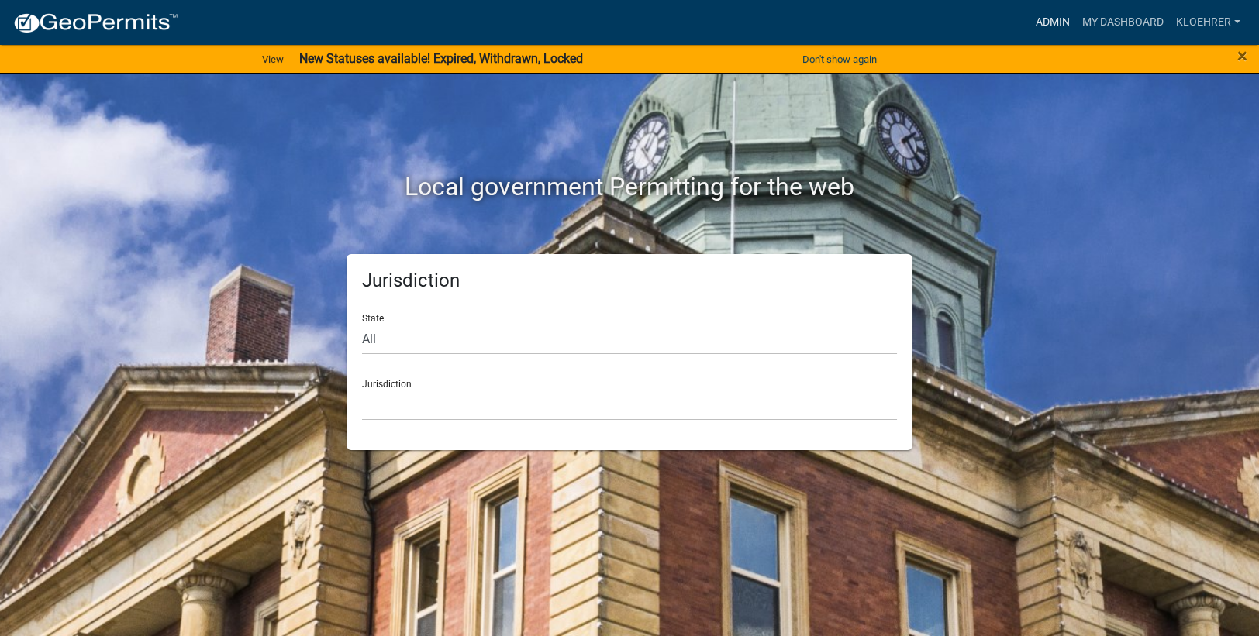
click at [1038, 26] on link "Admin" at bounding box center [1052, 22] width 47 height 29
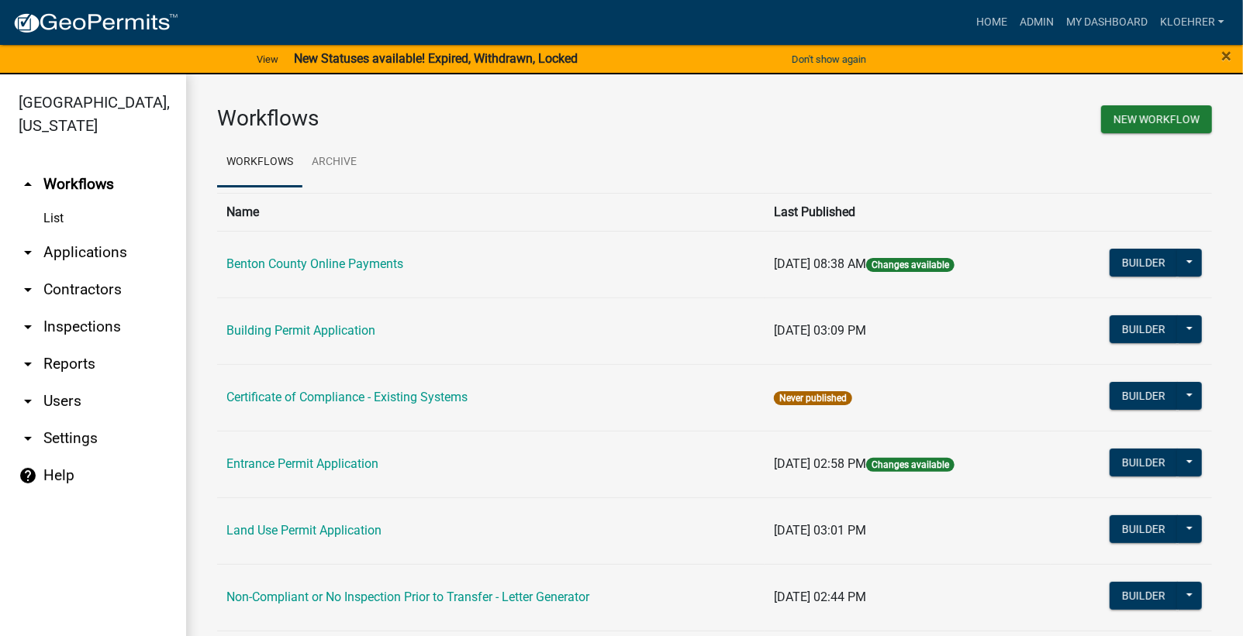
click at [71, 367] on link "arrow_drop_down Reports" at bounding box center [93, 364] width 186 height 37
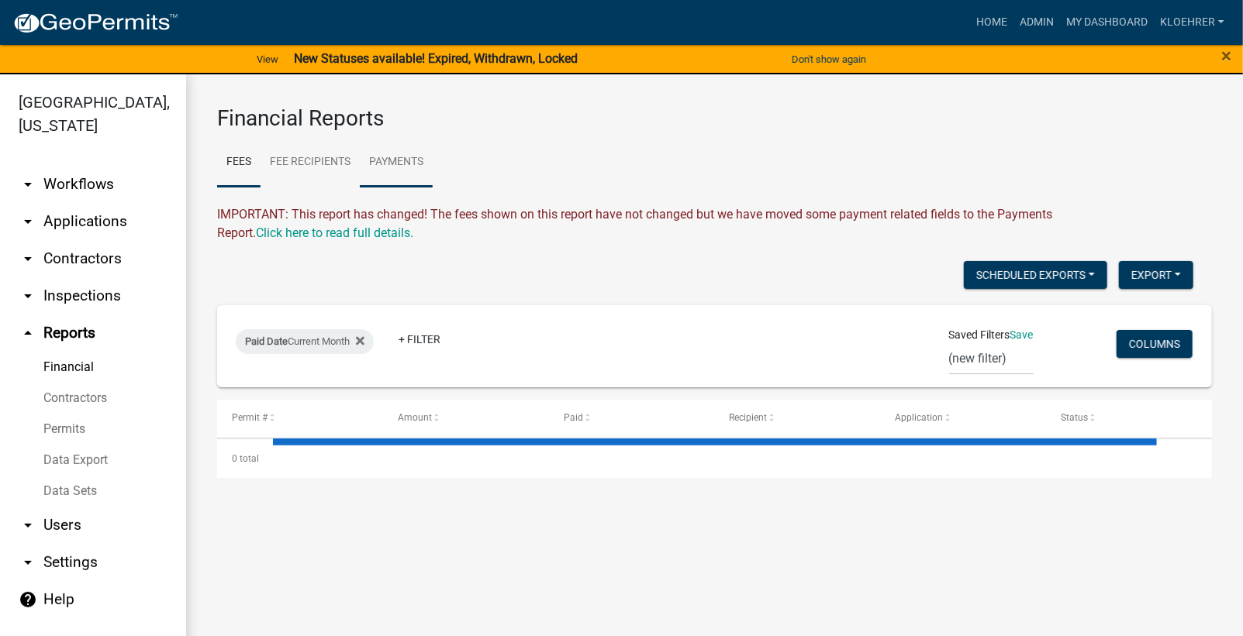
click at [414, 164] on link "Payments" at bounding box center [396, 163] width 73 height 50
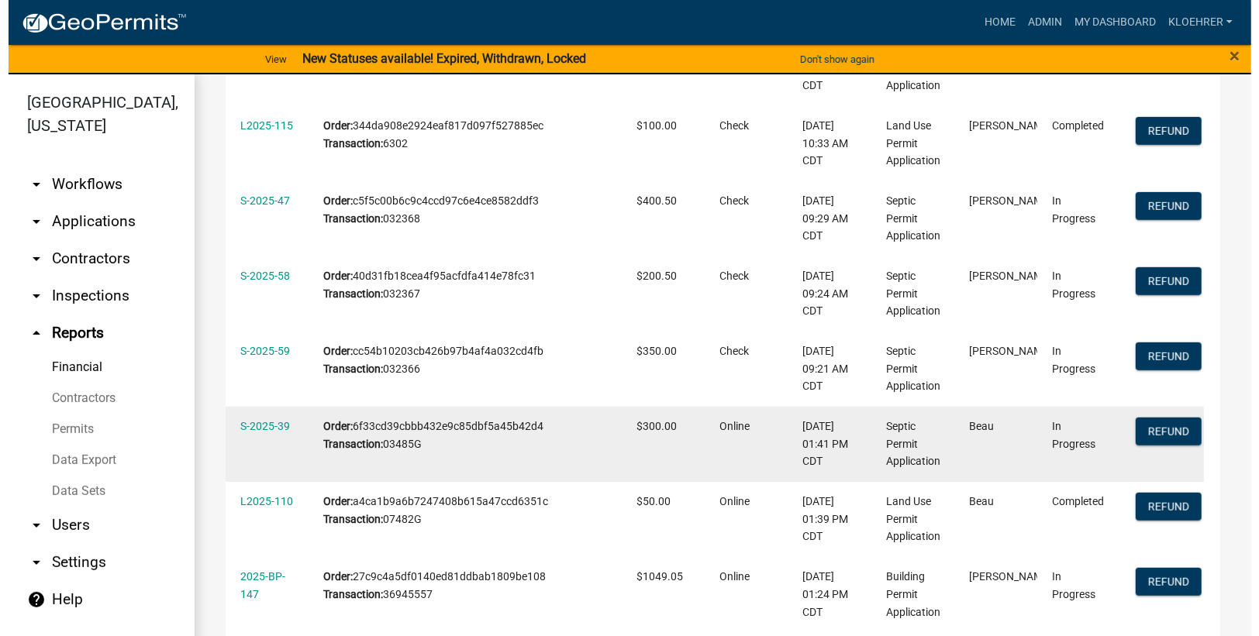
scroll to position [572, 0]
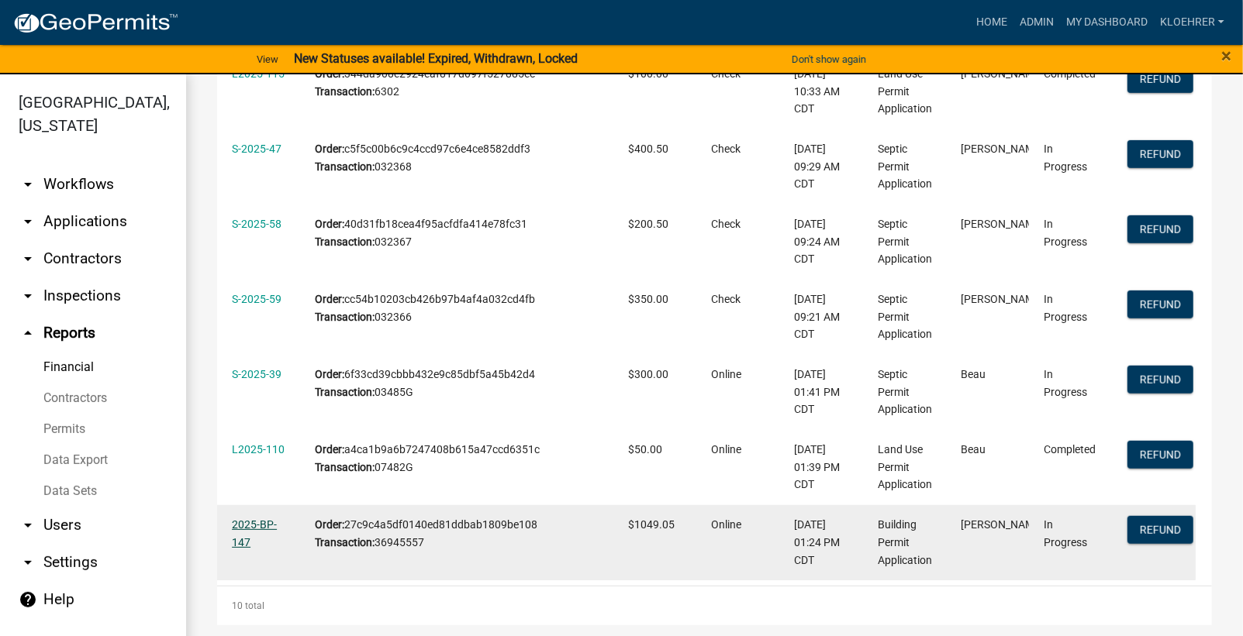
click at [250, 527] on link "2025-BP-147" at bounding box center [254, 534] width 45 height 30
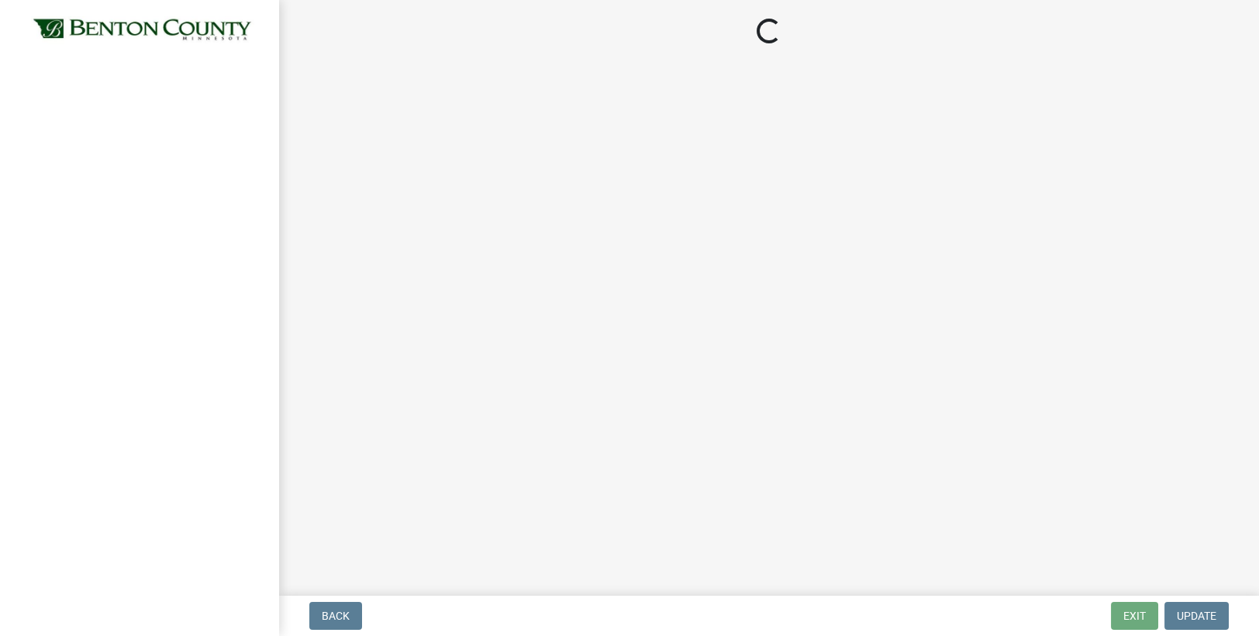
select select "17bfa135-5610-45df-8ce7-87530b7d86d4"
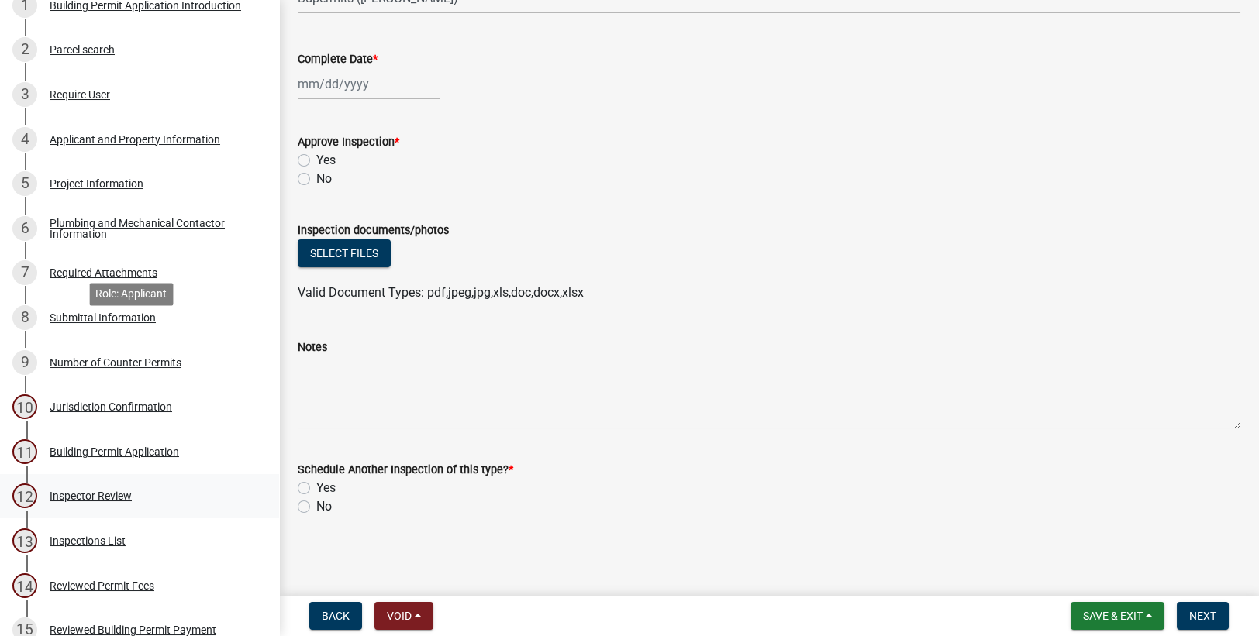
scroll to position [208, 0]
click at [122, 500] on div "Inspector Review" at bounding box center [91, 494] width 82 height 11
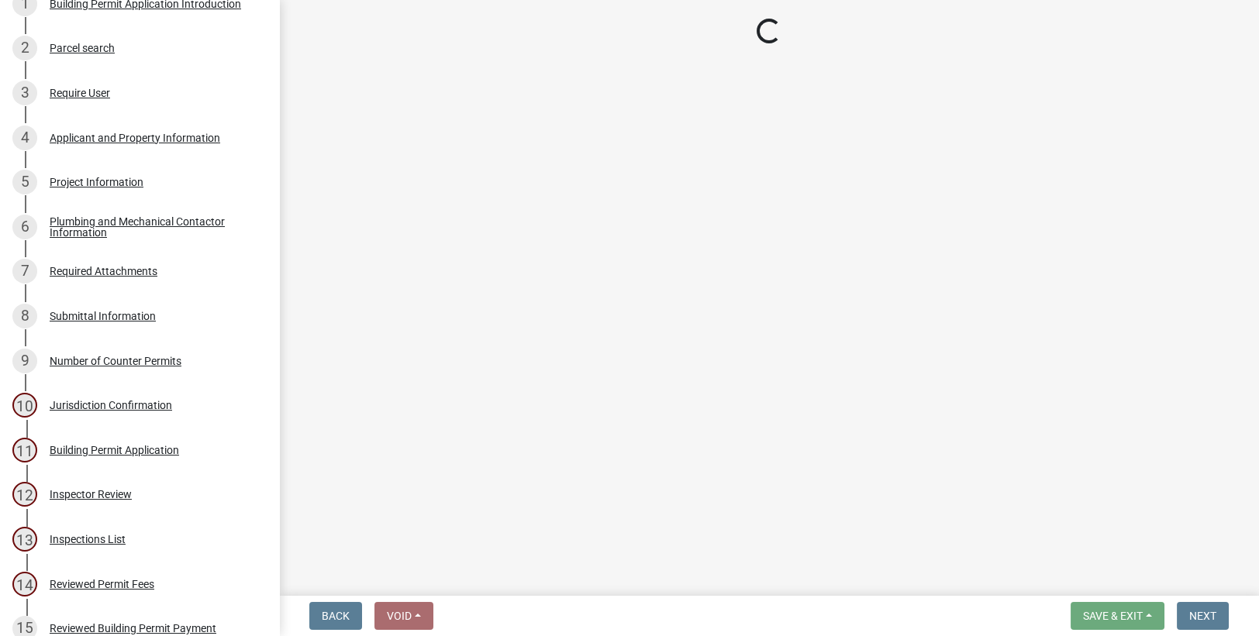
select select "94a12757-2a59-4079-8756-dca9431867ef"
select select "6dc0760e-8c08-4580-9fe9-6a7ebc6918b6"
select select "0198996b-7c5b-4e1d-9fce-5545e98e8655"
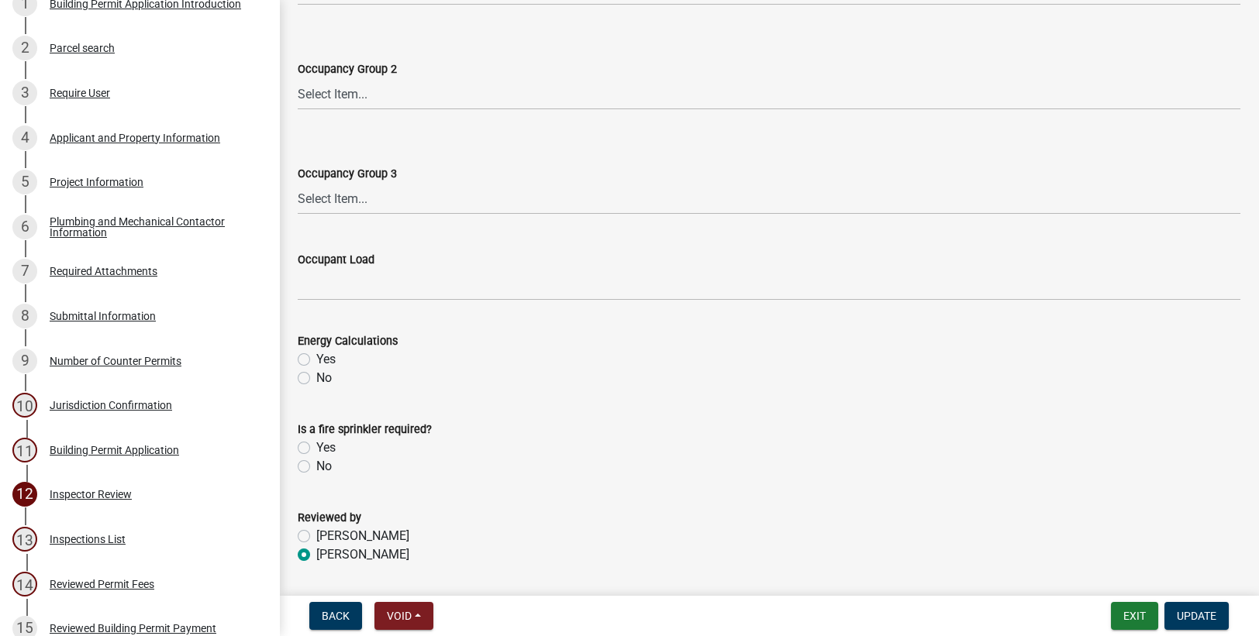
scroll to position [624, 0]
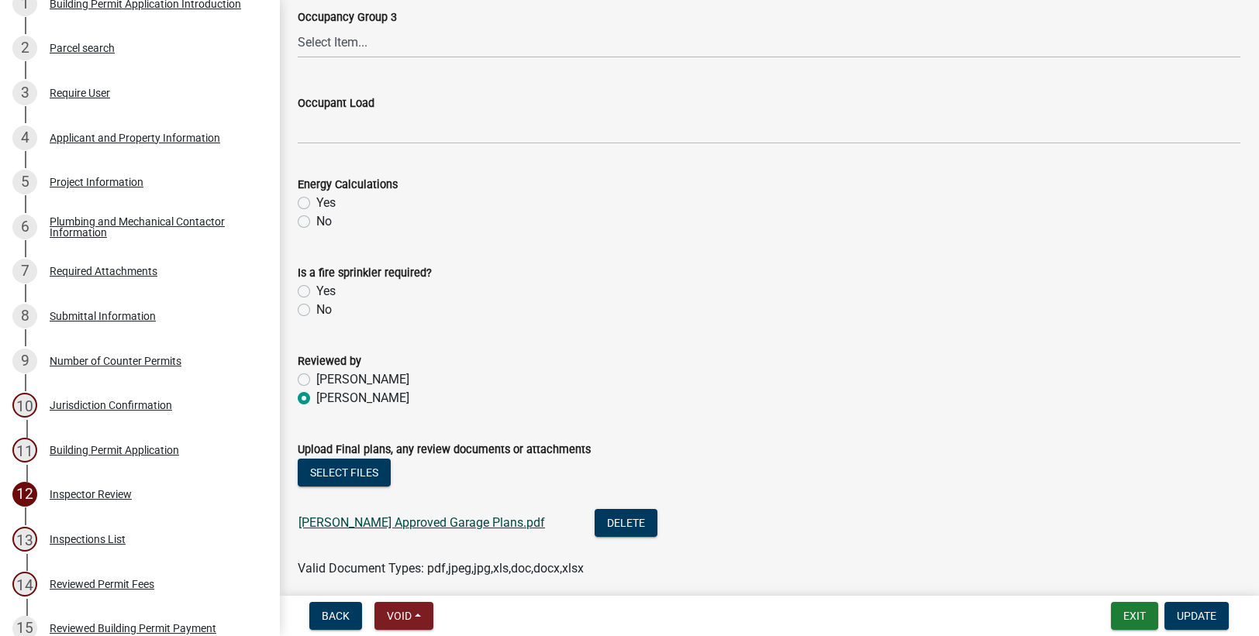
click at [481, 522] on link "[PERSON_NAME] Approved Garage Plans.pdf" at bounding box center [421, 522] width 246 height 15
